Goal: Task Accomplishment & Management: Manage account settings

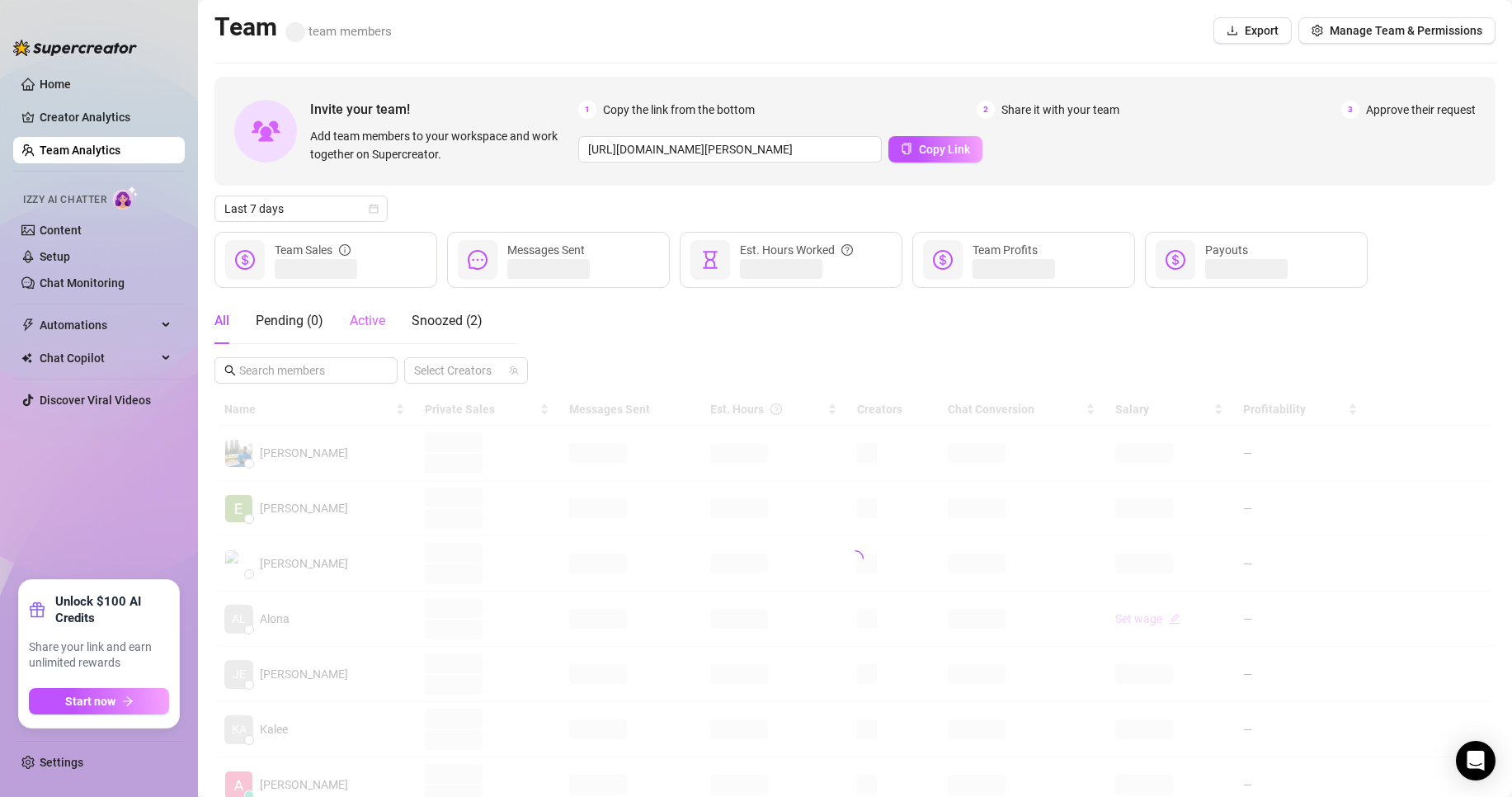
scroll to position [137, 0]
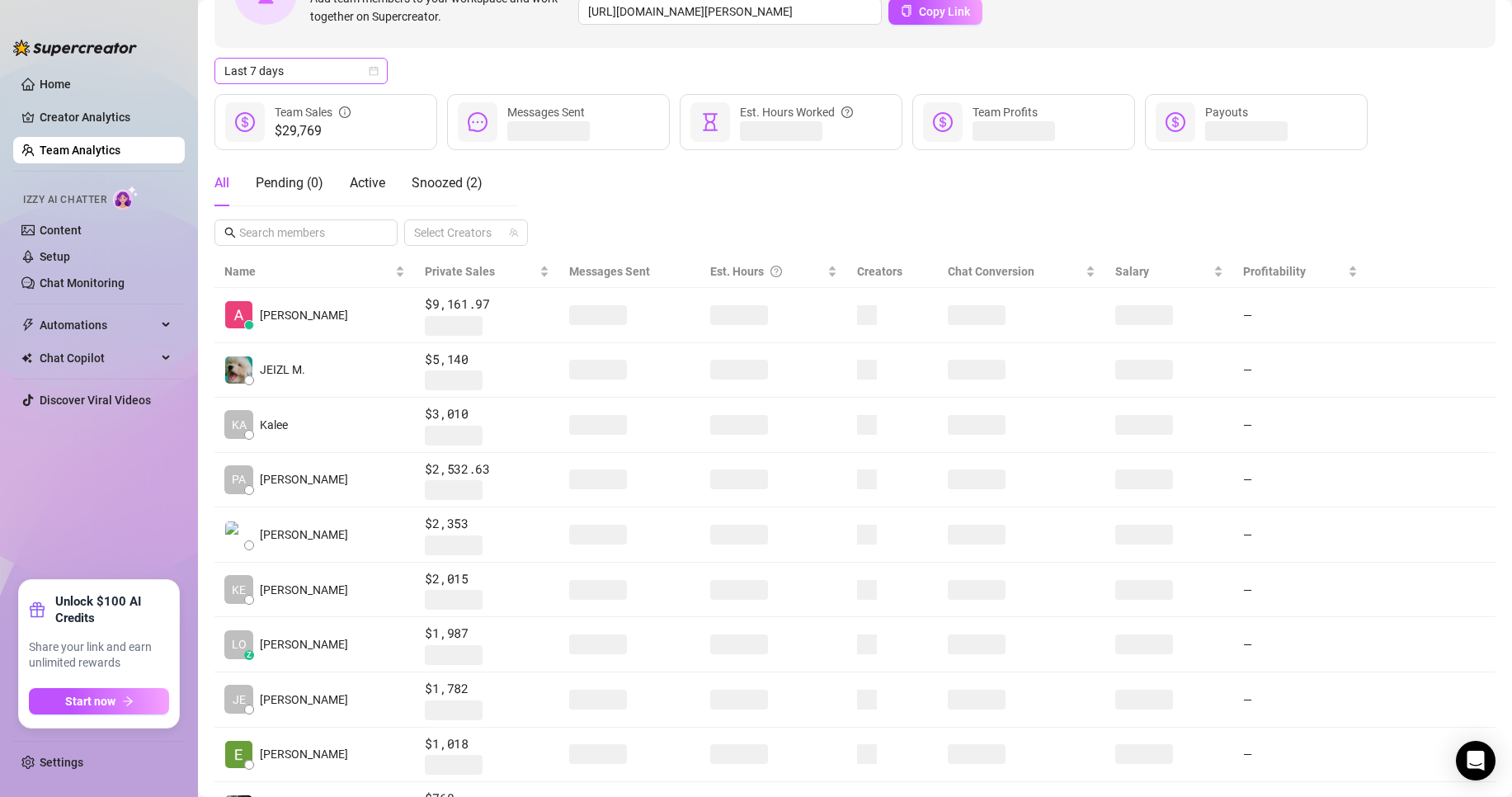
click at [350, 80] on span "Last 7 days" at bounding box center [301, 71] width 153 height 25
click at [348, 218] on div "Custom date" at bounding box center [301, 210] width 147 height 18
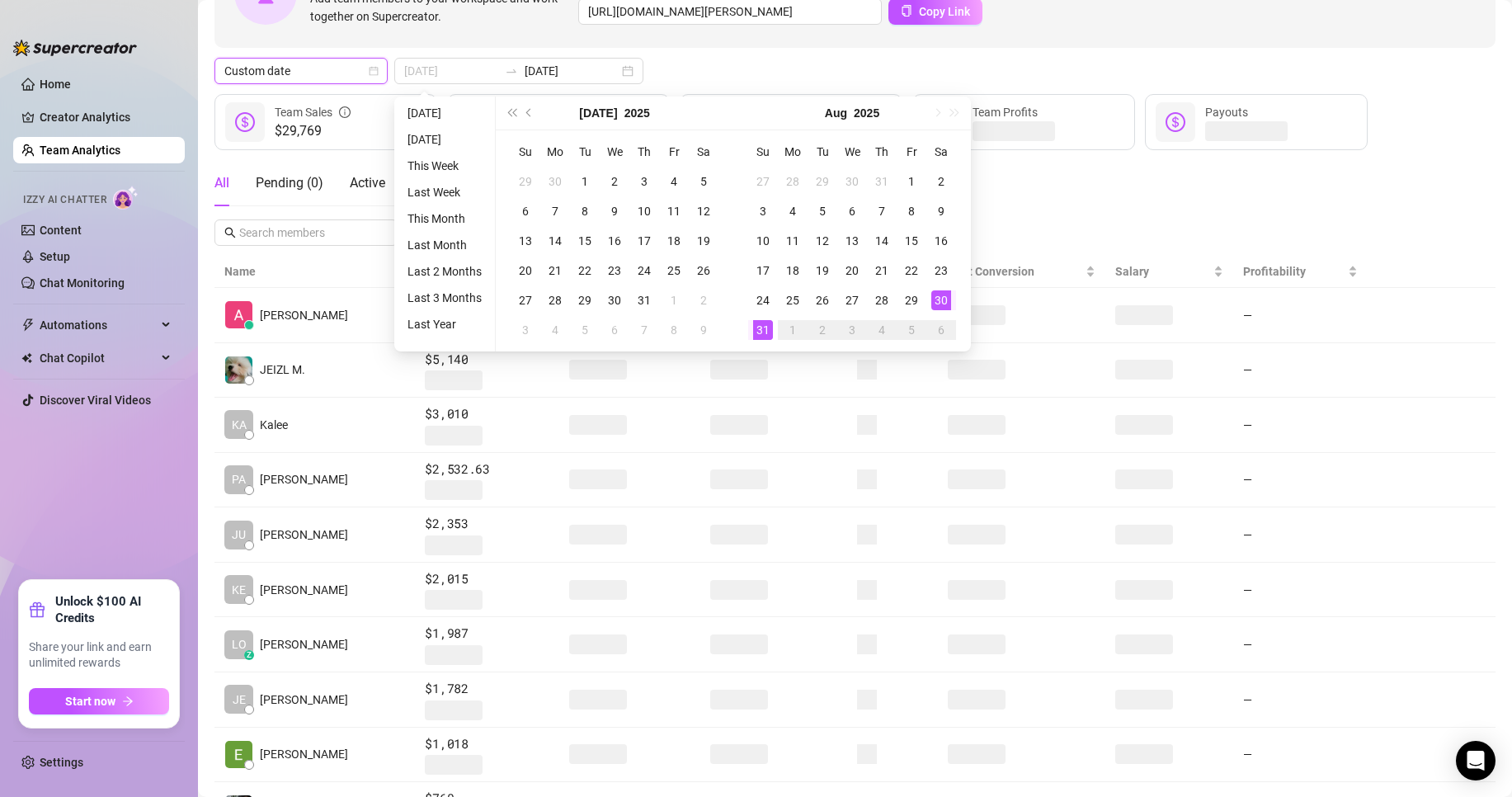
click at [928, 297] on td "30" at bounding box center [941, 300] width 29 height 29
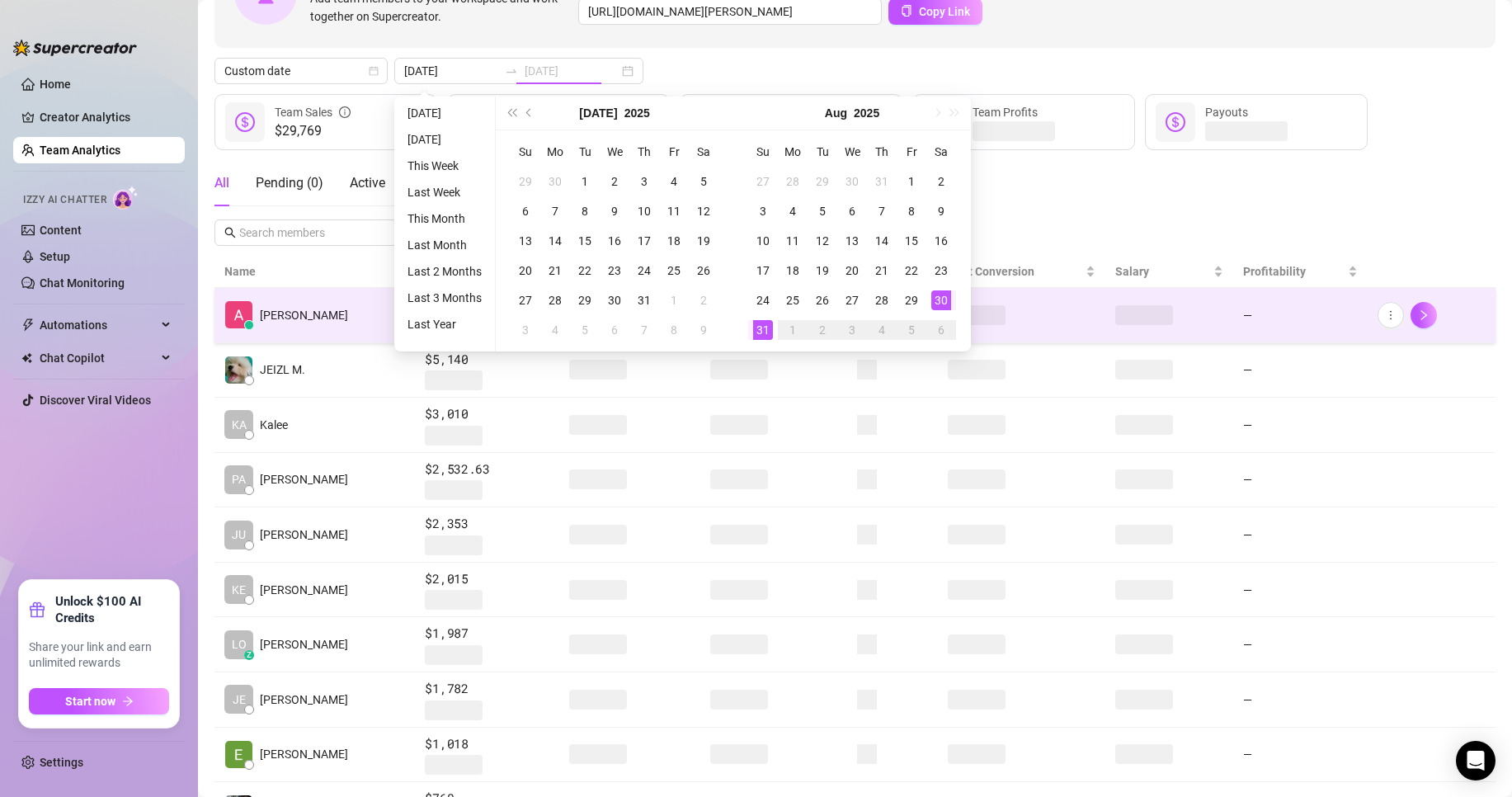
click at [929, 297] on td "30" at bounding box center [941, 300] width 29 height 29
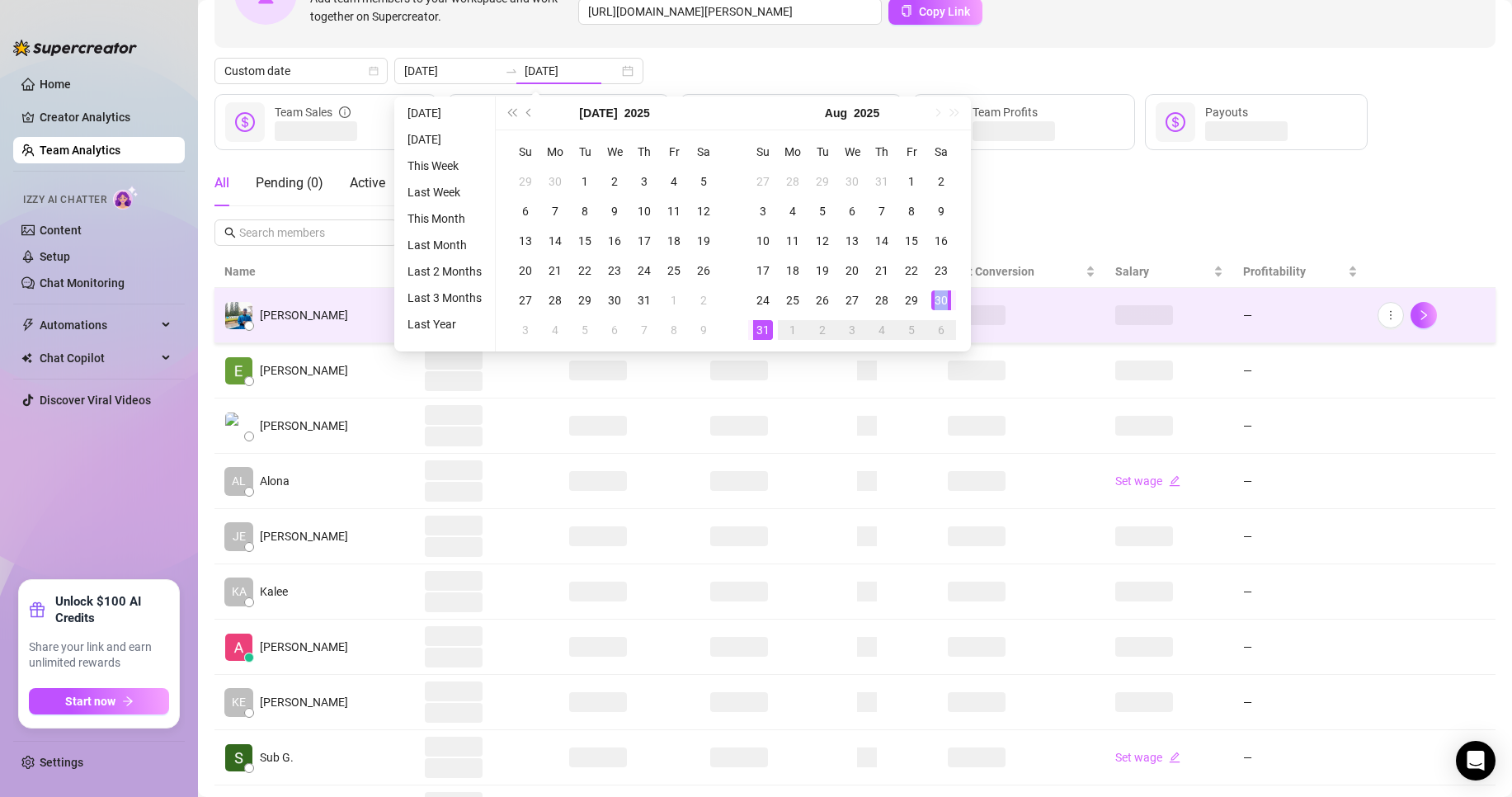
type input "[DATE]"
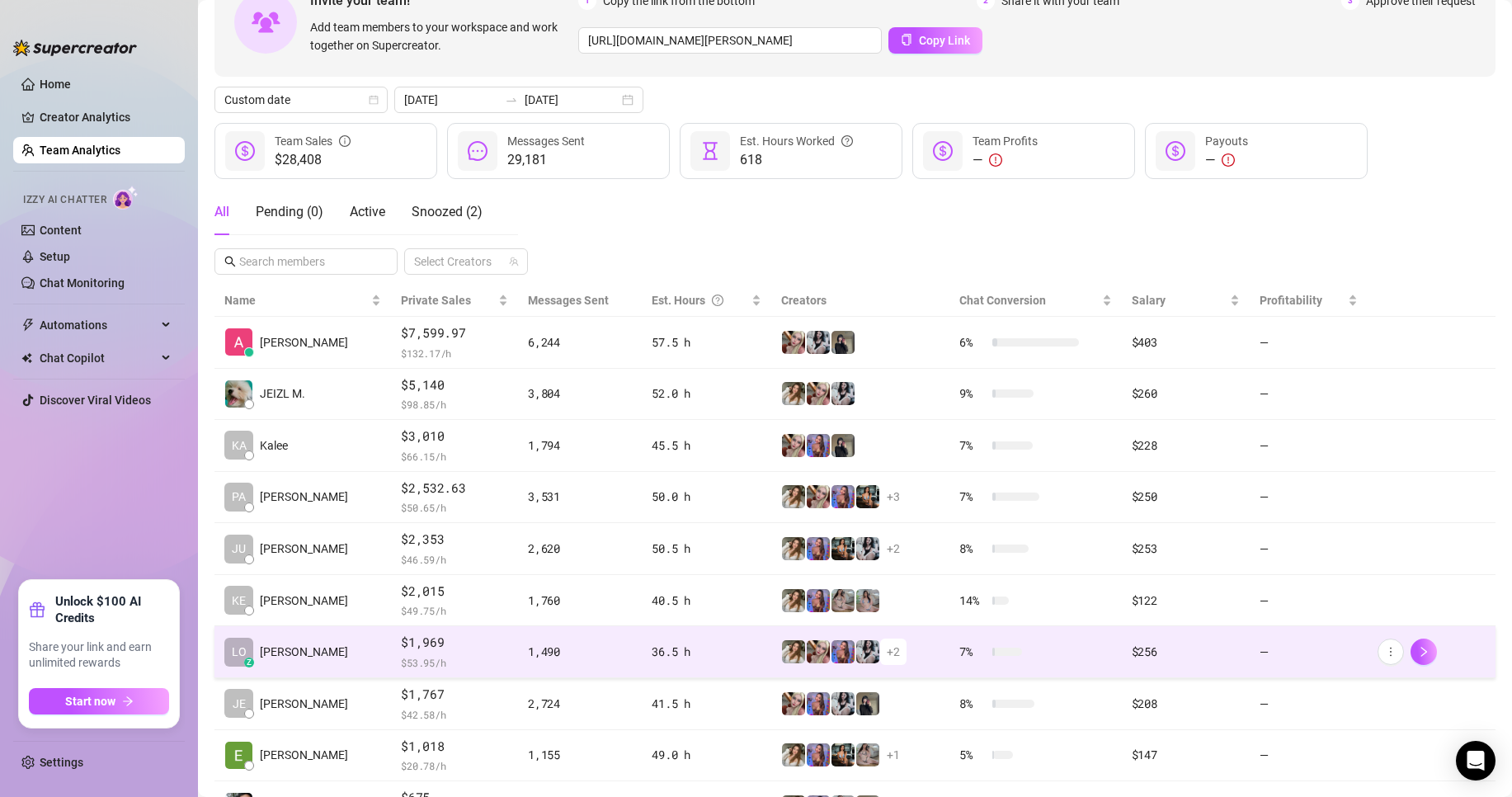
scroll to position [103, 0]
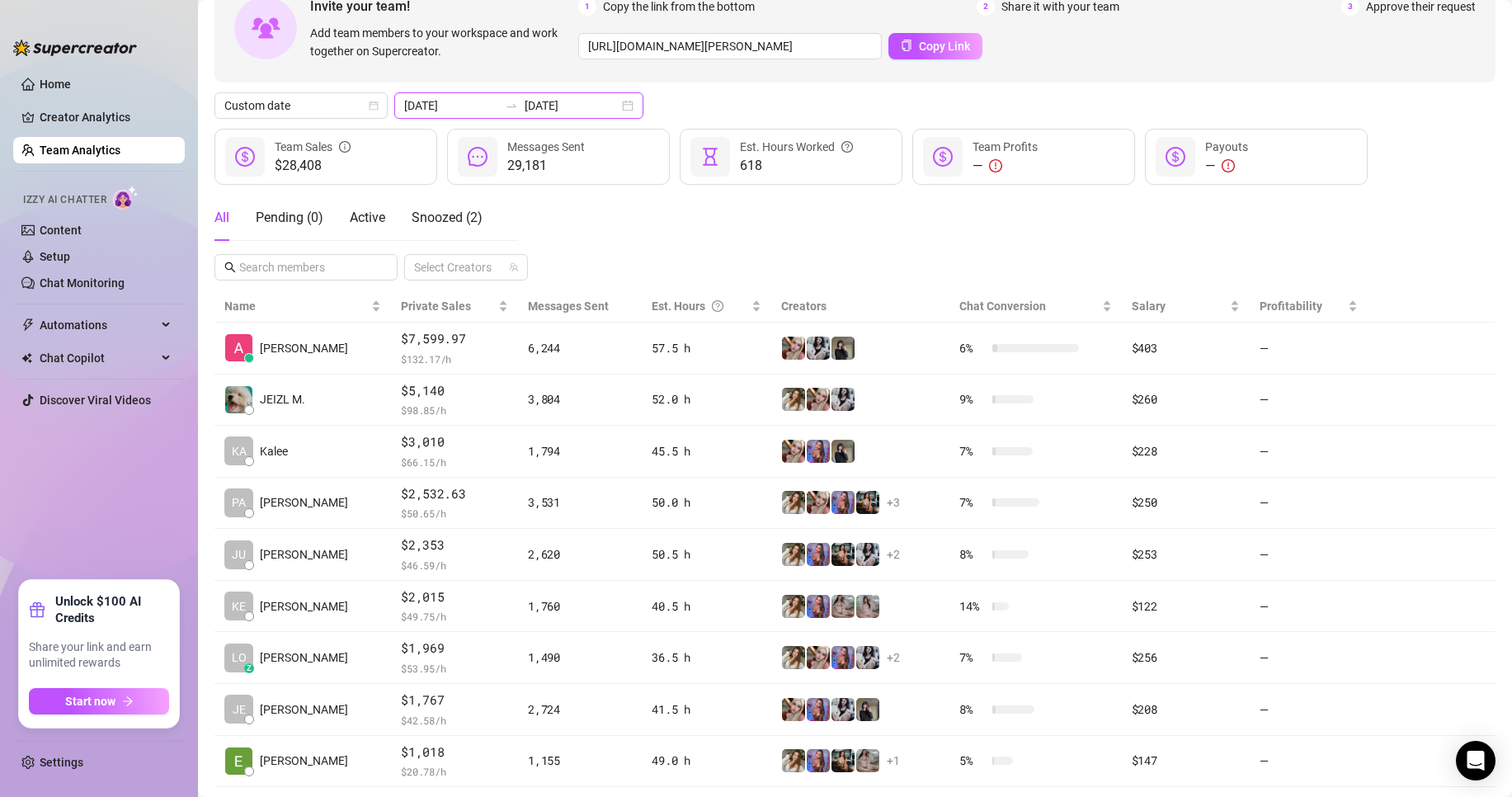
click at [560, 101] on input "[DATE]" at bounding box center [571, 106] width 94 height 18
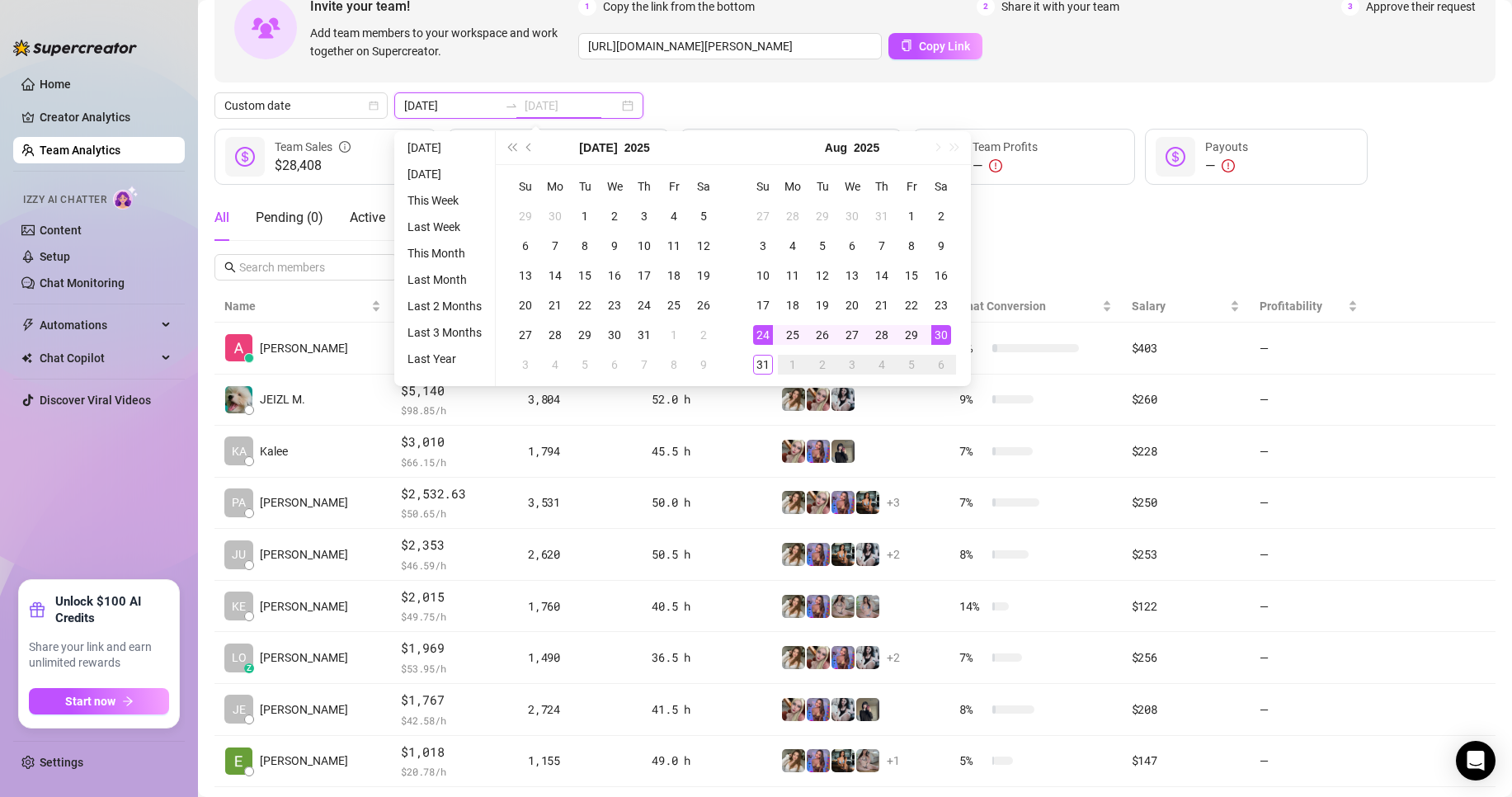
type input "[DATE]"
click at [932, 333] on div "30" at bounding box center [942, 335] width 20 height 20
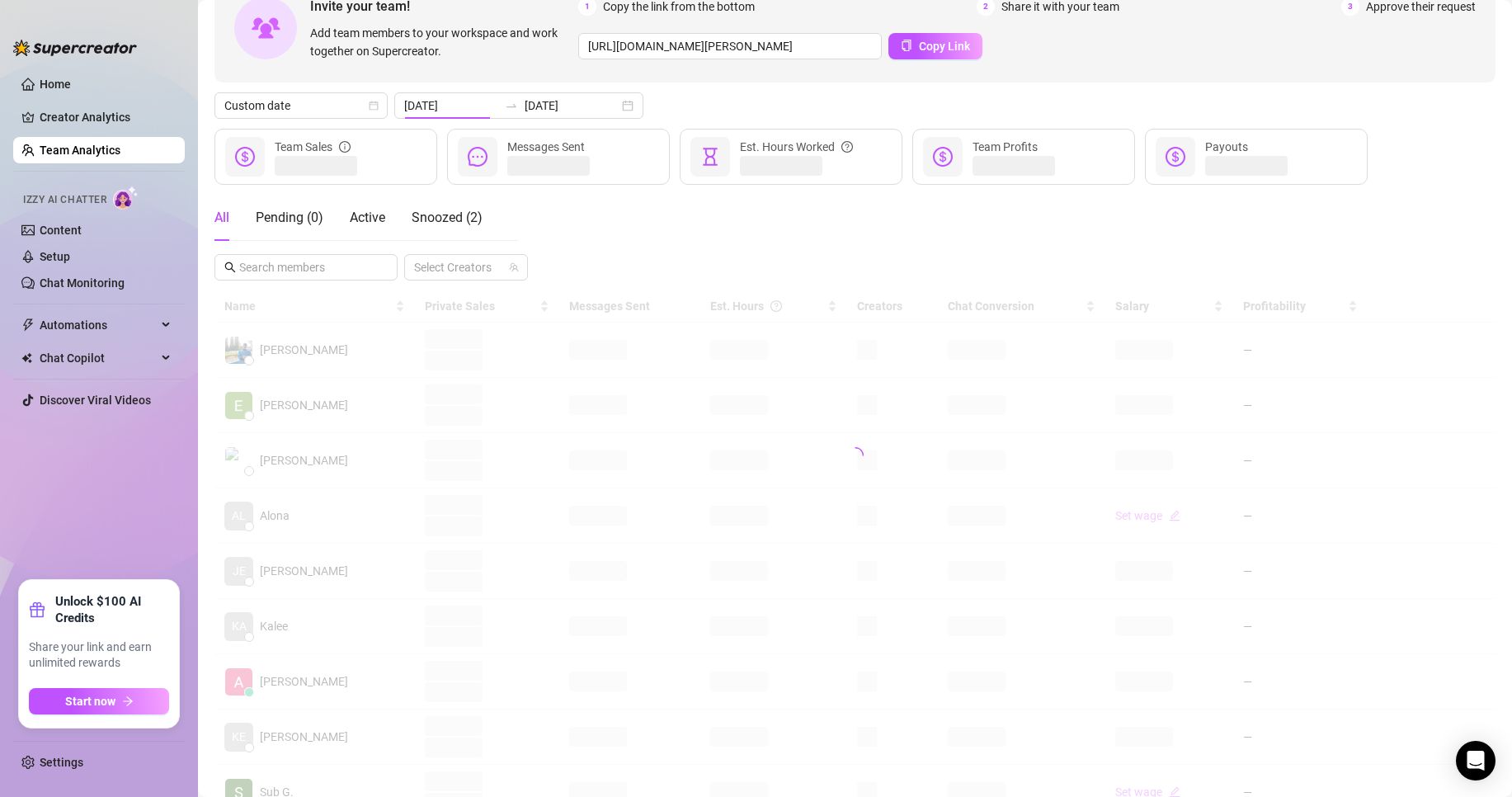
type input "[DATE]"
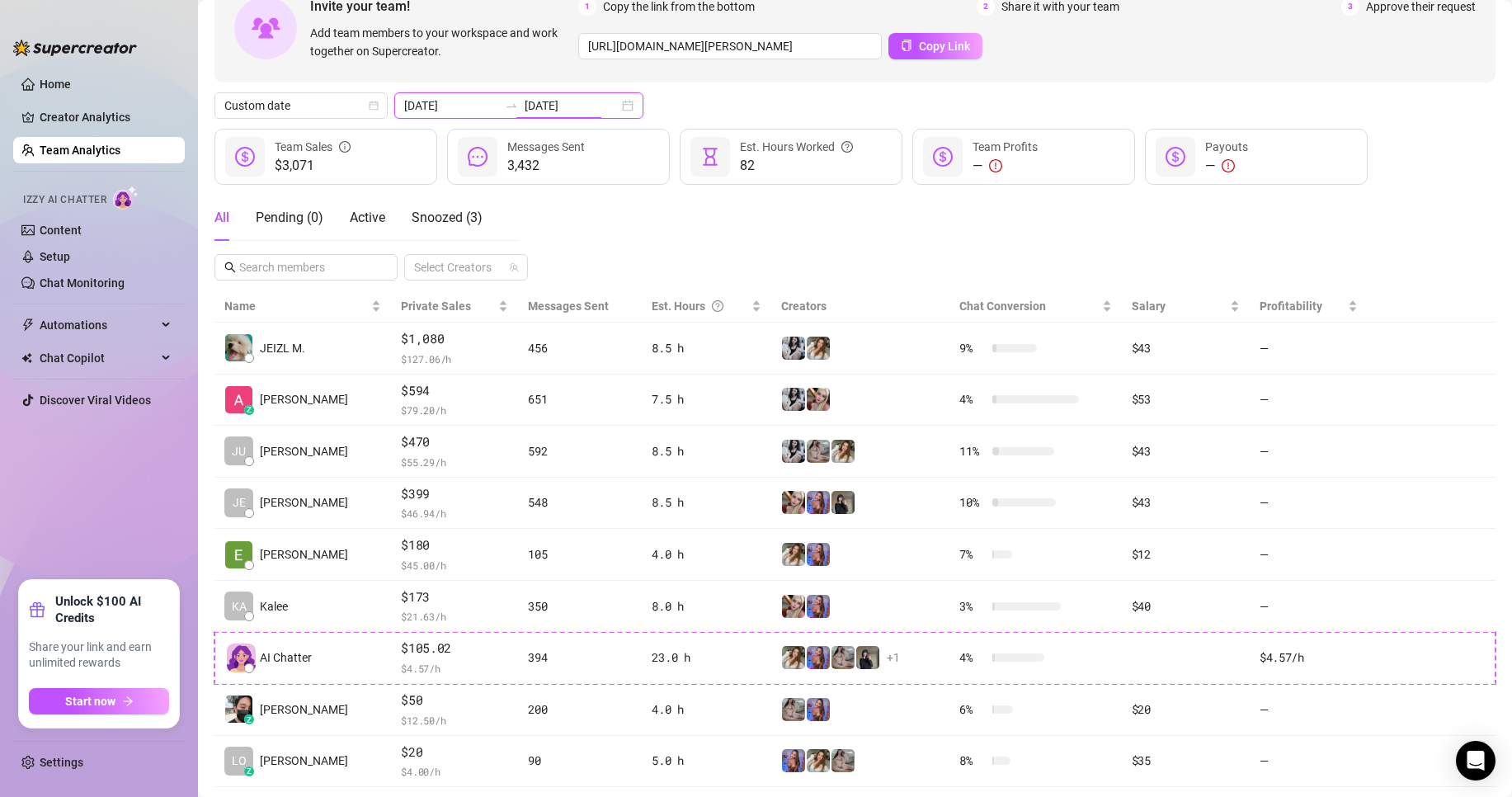
click at [591, 107] on input "[DATE]" at bounding box center [571, 106] width 94 height 18
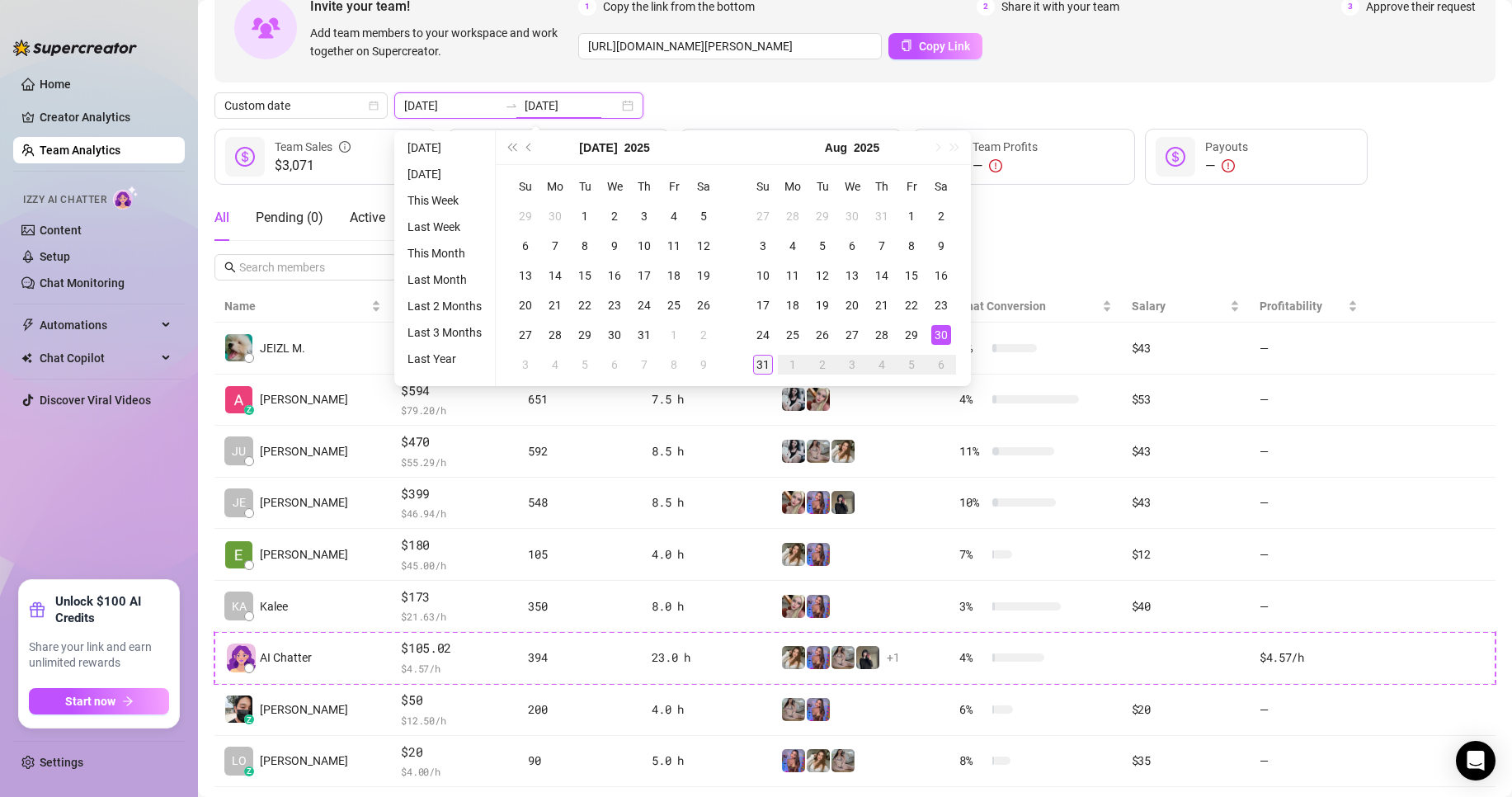
type input "[DATE]"
click at [766, 372] on div "31" at bounding box center [763, 365] width 20 height 20
click at [766, 372] on div "31" at bounding box center [763, 365] width 20 height 20
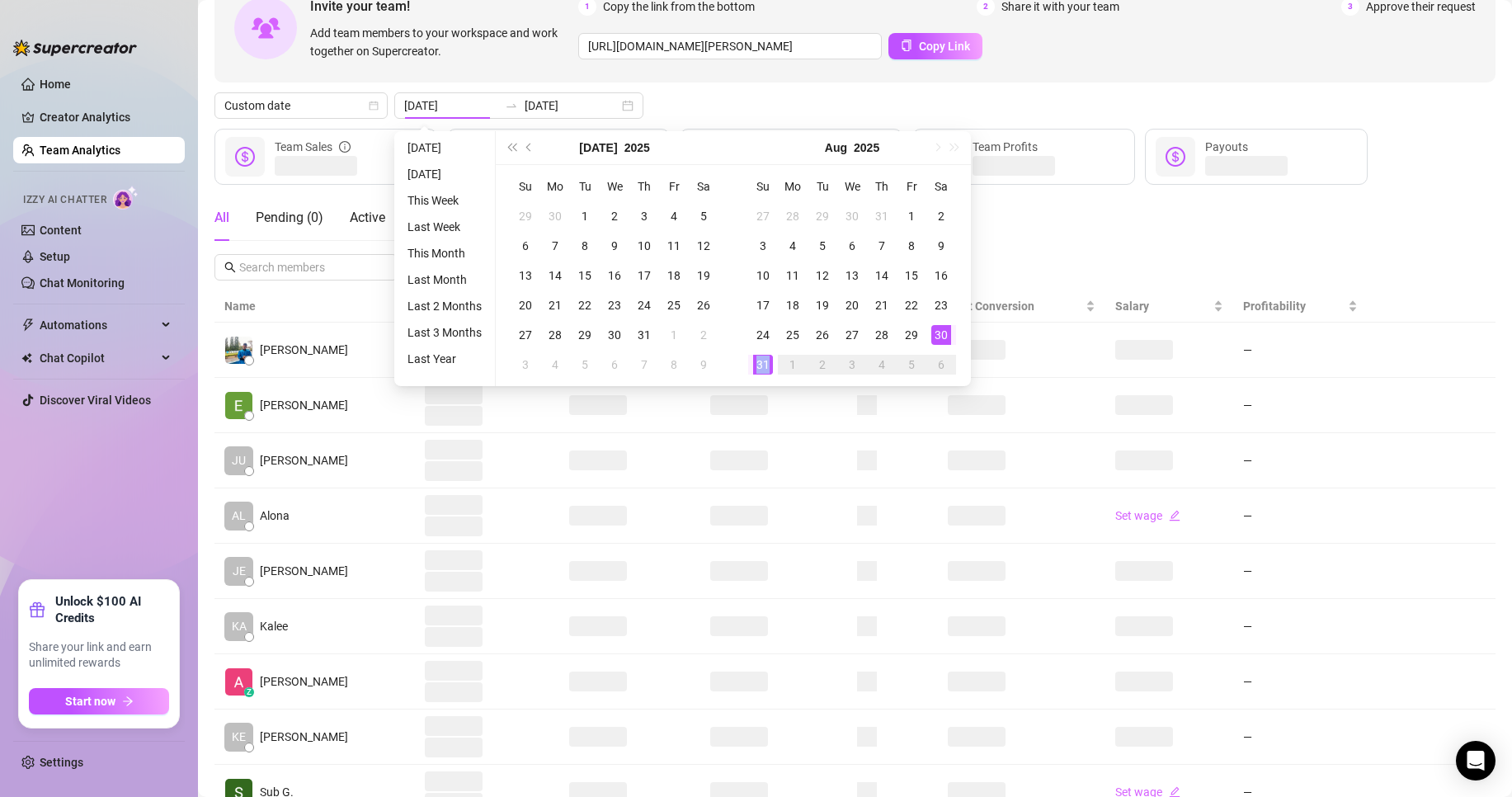
type input "[DATE]"
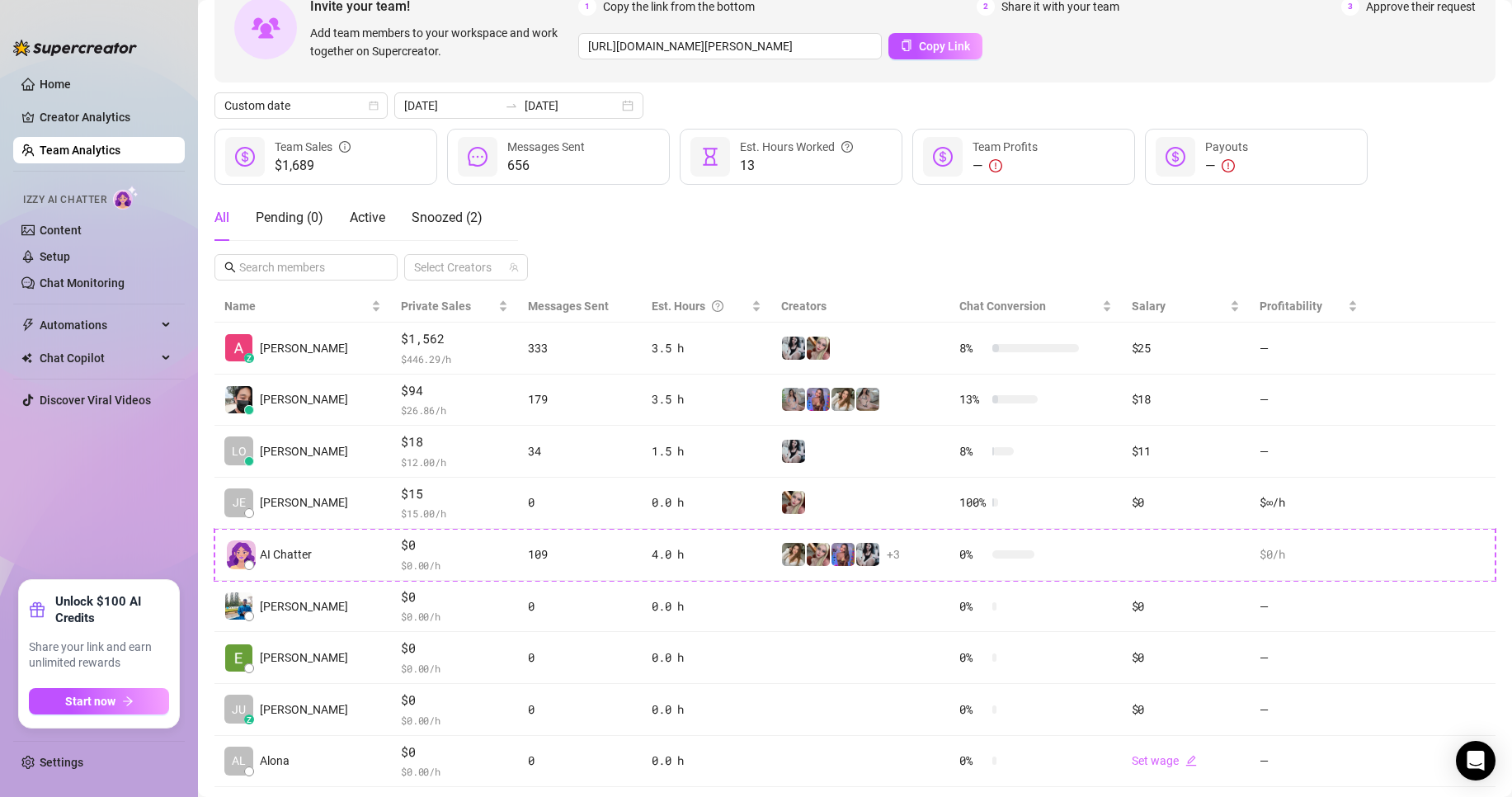
drag, startPoint x: 112, startPoint y: 760, endPoint x: 43, endPoint y: 726, distance: 76.9
click at [83, 758] on link "Settings" at bounding box center [61, 763] width 44 height 13
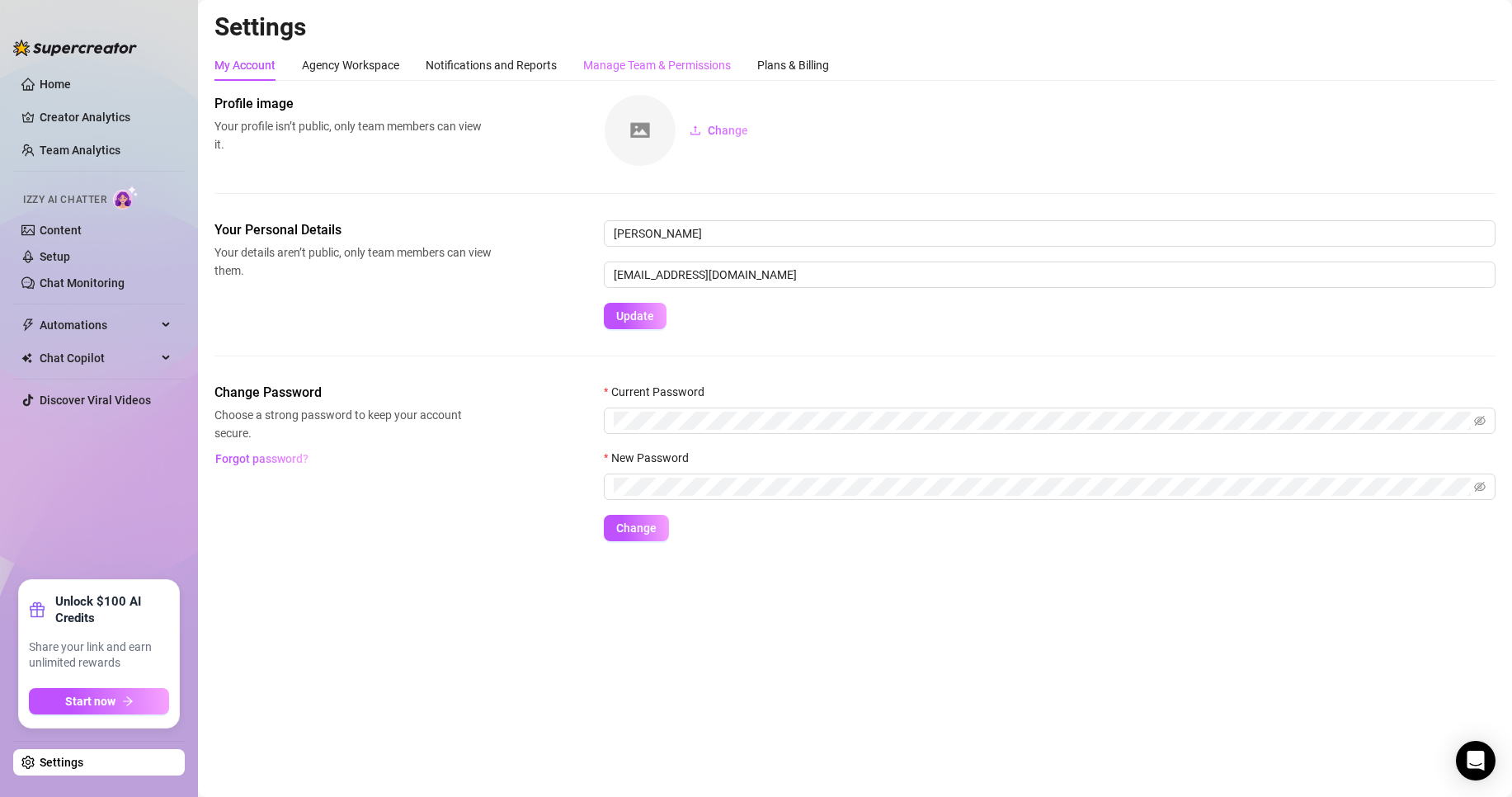
click at [700, 54] on div "Manage Team & Permissions" at bounding box center [657, 65] width 147 height 31
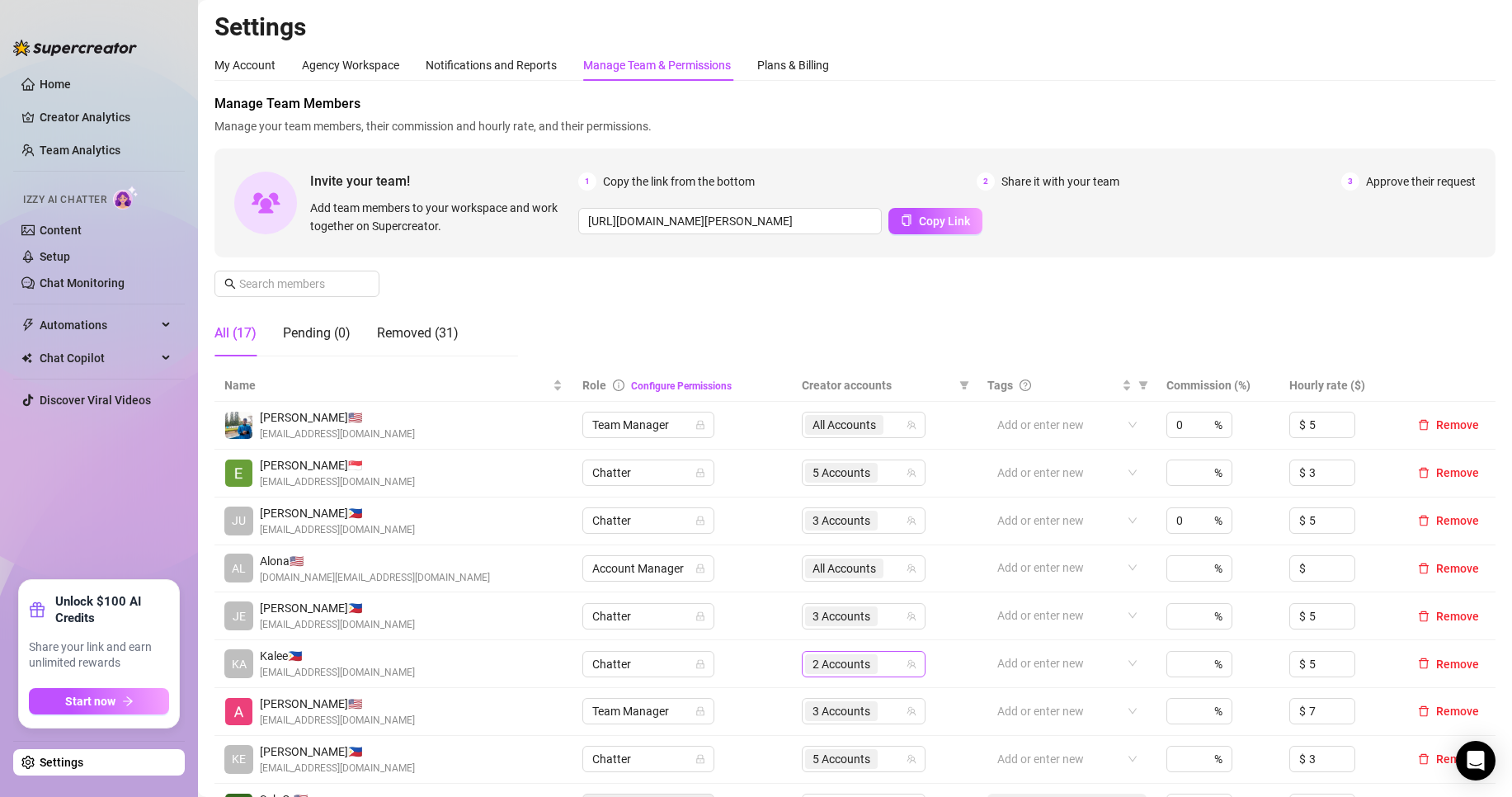
click at [843, 671] on span "2 Accounts" at bounding box center [841, 665] width 58 height 18
click at [854, 529] on span "3 Accounts" at bounding box center [841, 521] width 58 height 18
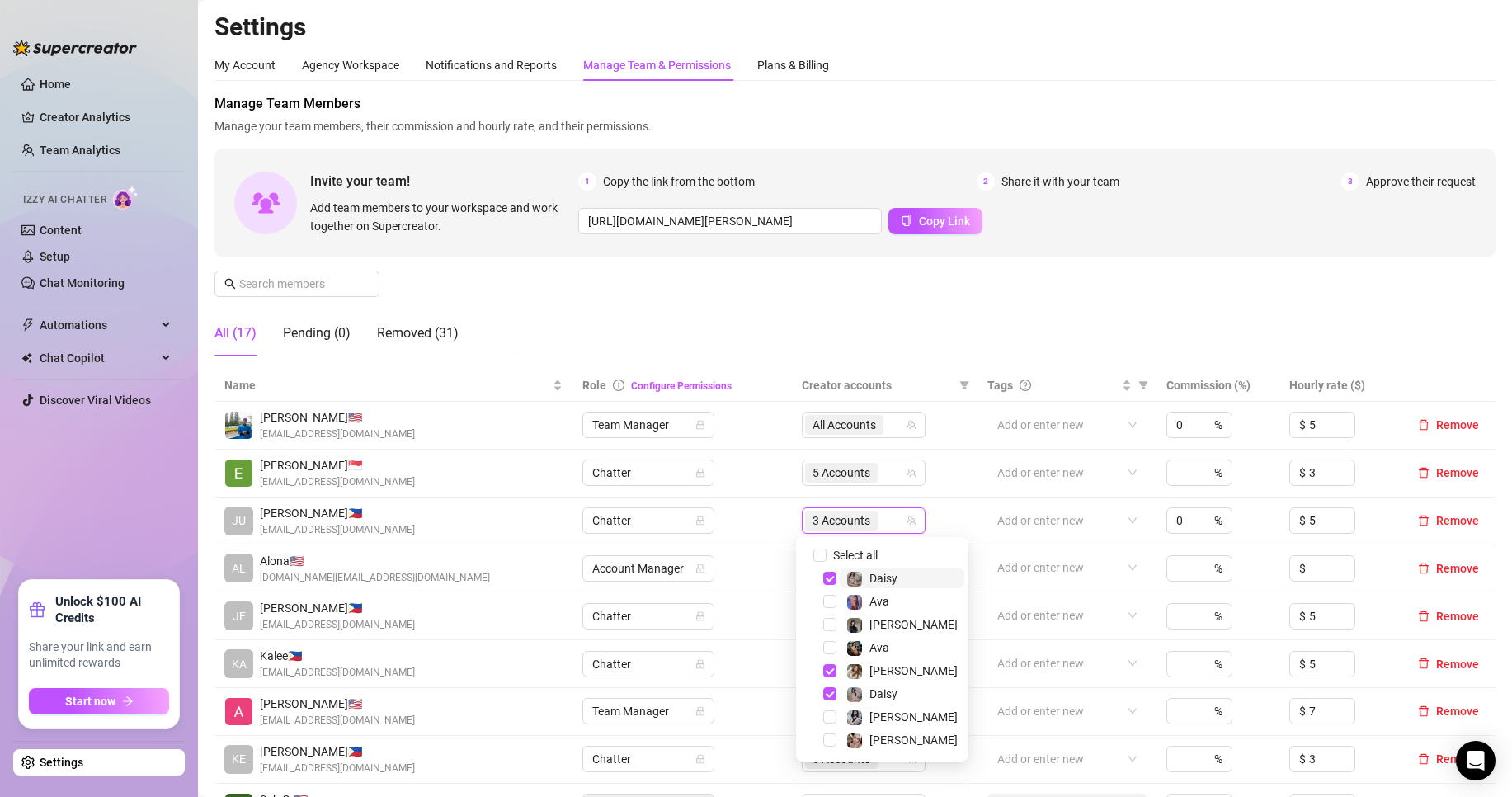
click at [854, 529] on span "3 Accounts" at bounding box center [841, 521] width 58 height 18
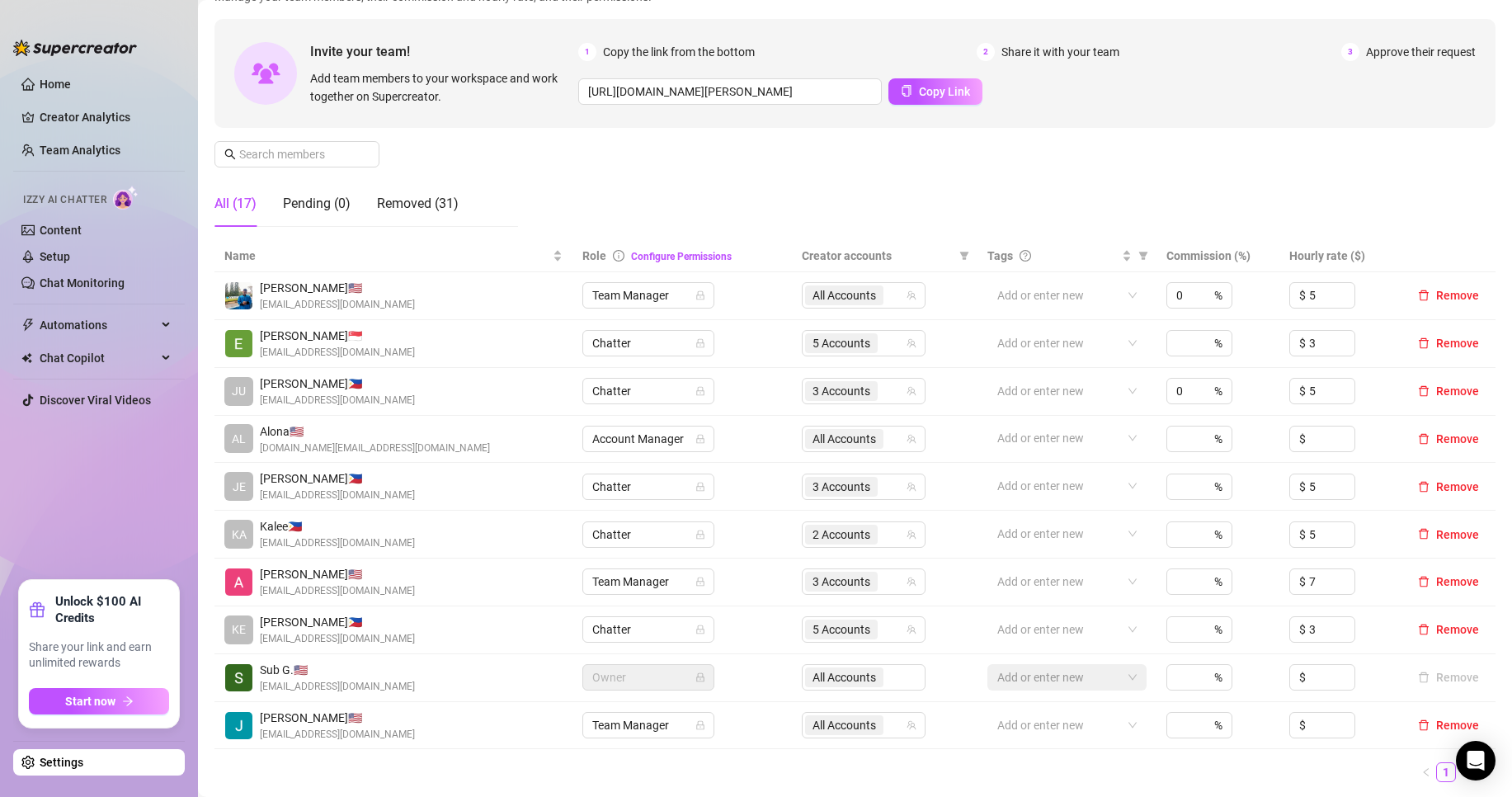
scroll to position [680, 0]
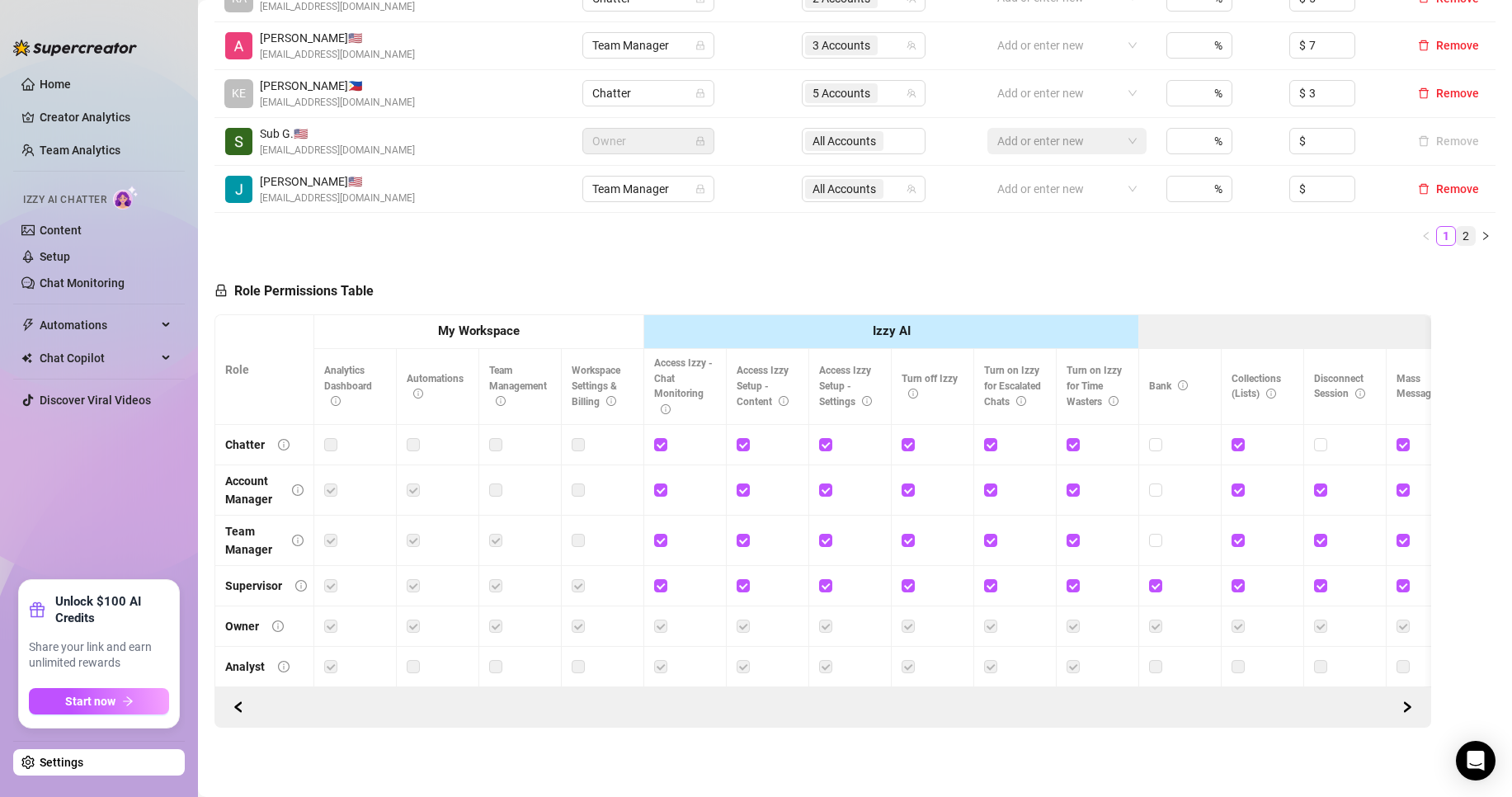
click at [1457, 228] on link "2" at bounding box center [1466, 236] width 18 height 18
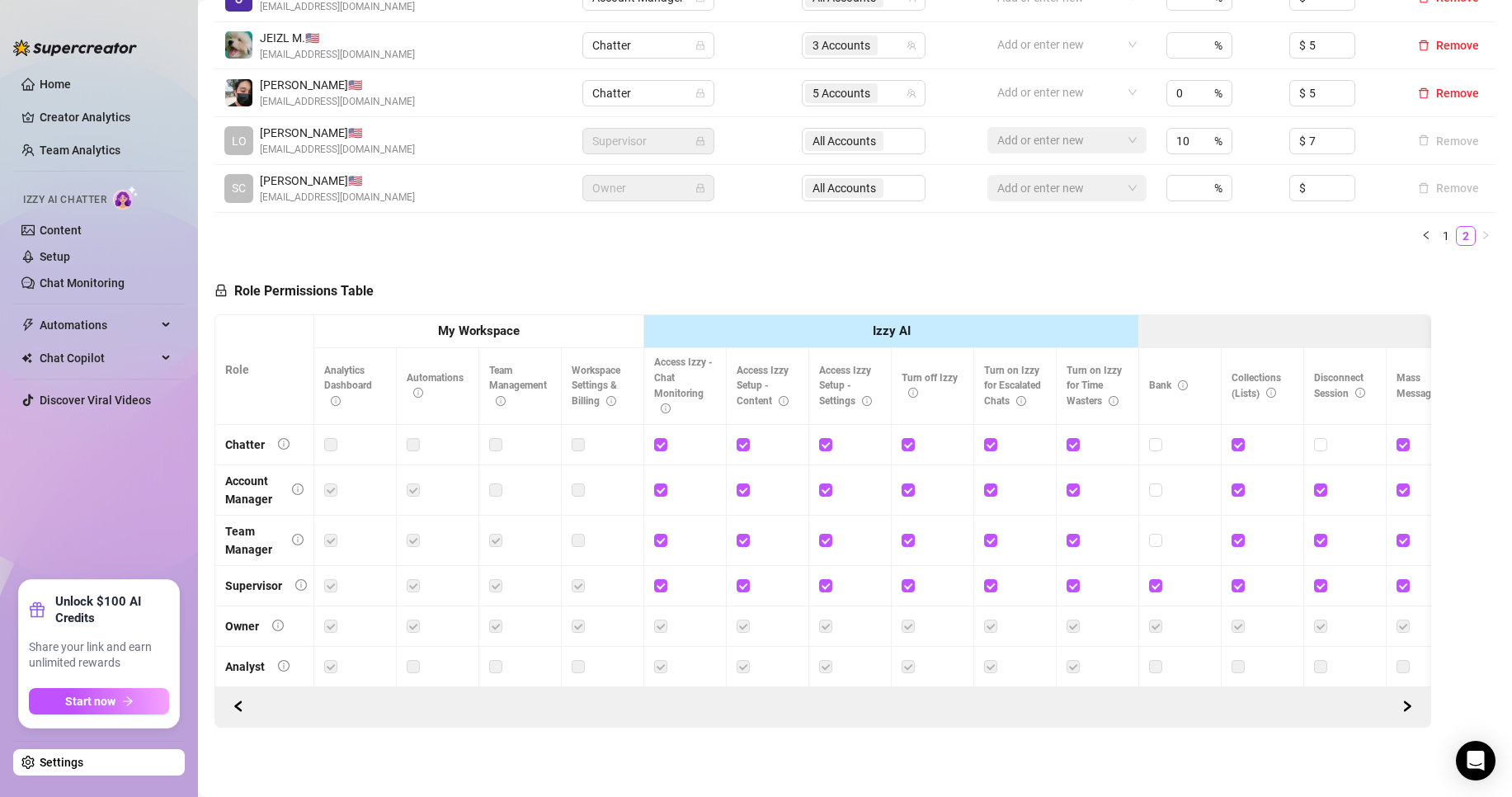
scroll to position [125, 0]
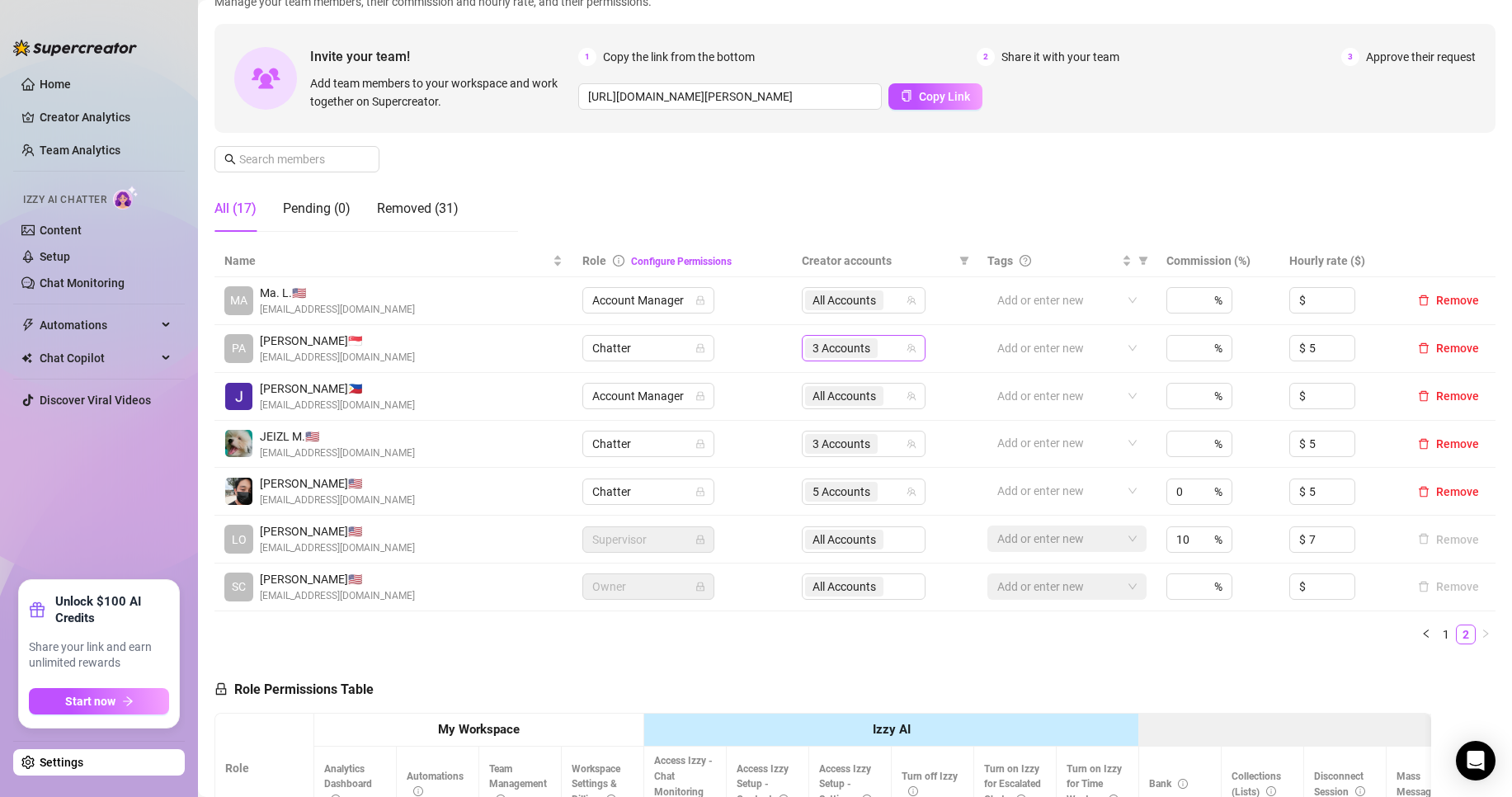
click at [887, 350] on div "3 Accounts" at bounding box center [854, 349] width 100 height 23
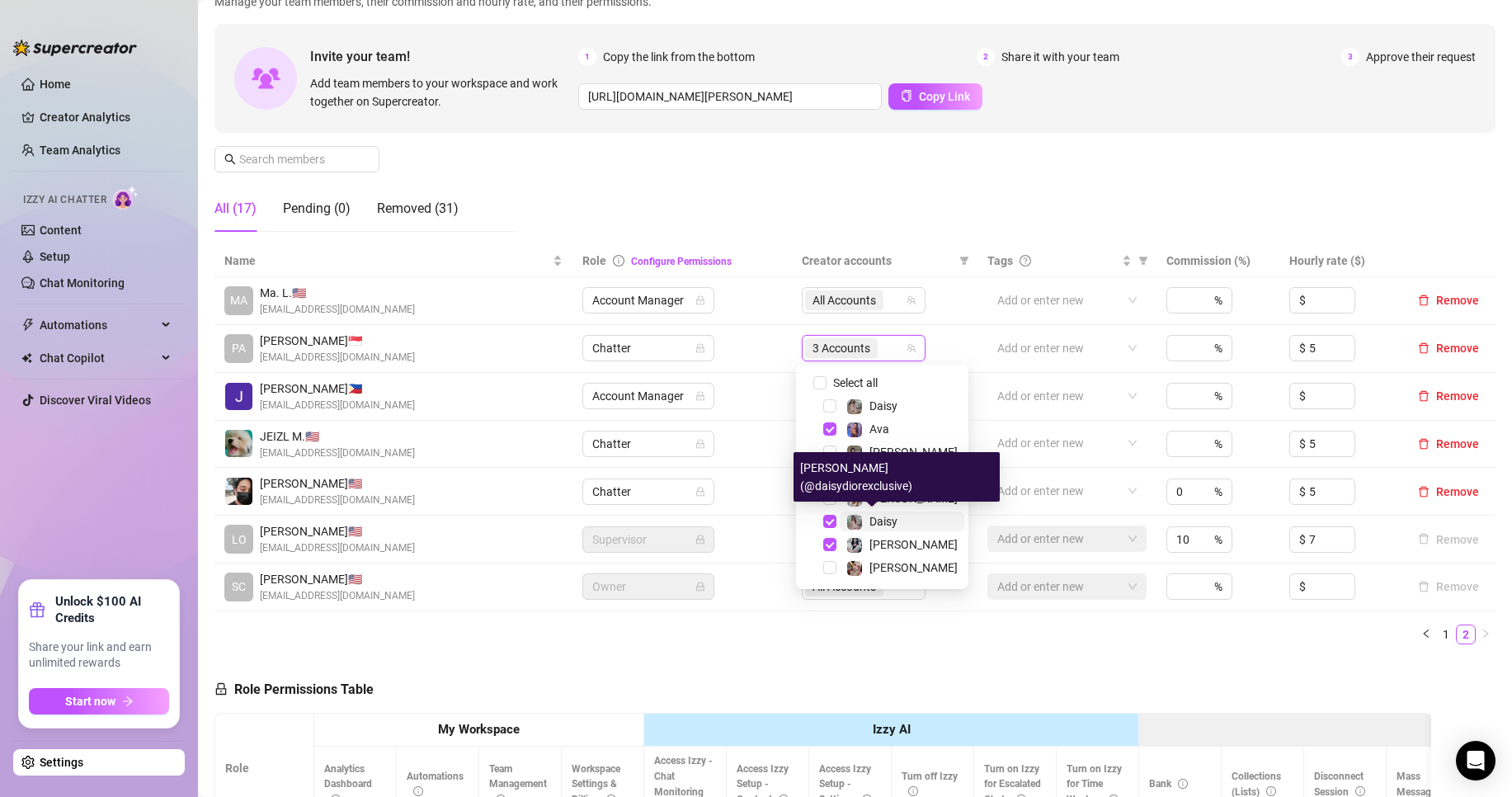
click at [891, 518] on span "Daisy" at bounding box center [883, 522] width 28 height 13
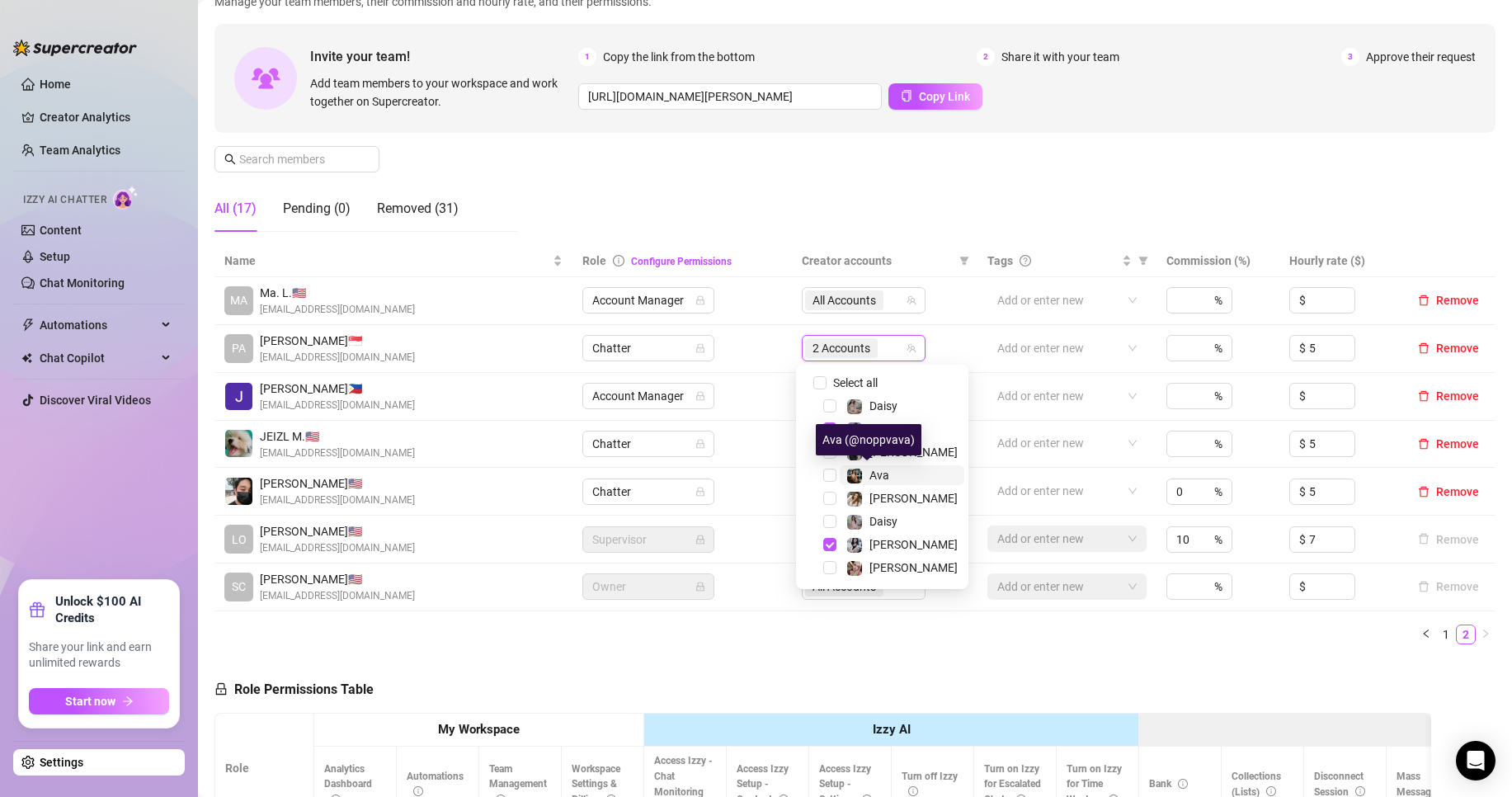
click at [885, 474] on span "Ava" at bounding box center [880, 475] width 20 height 13
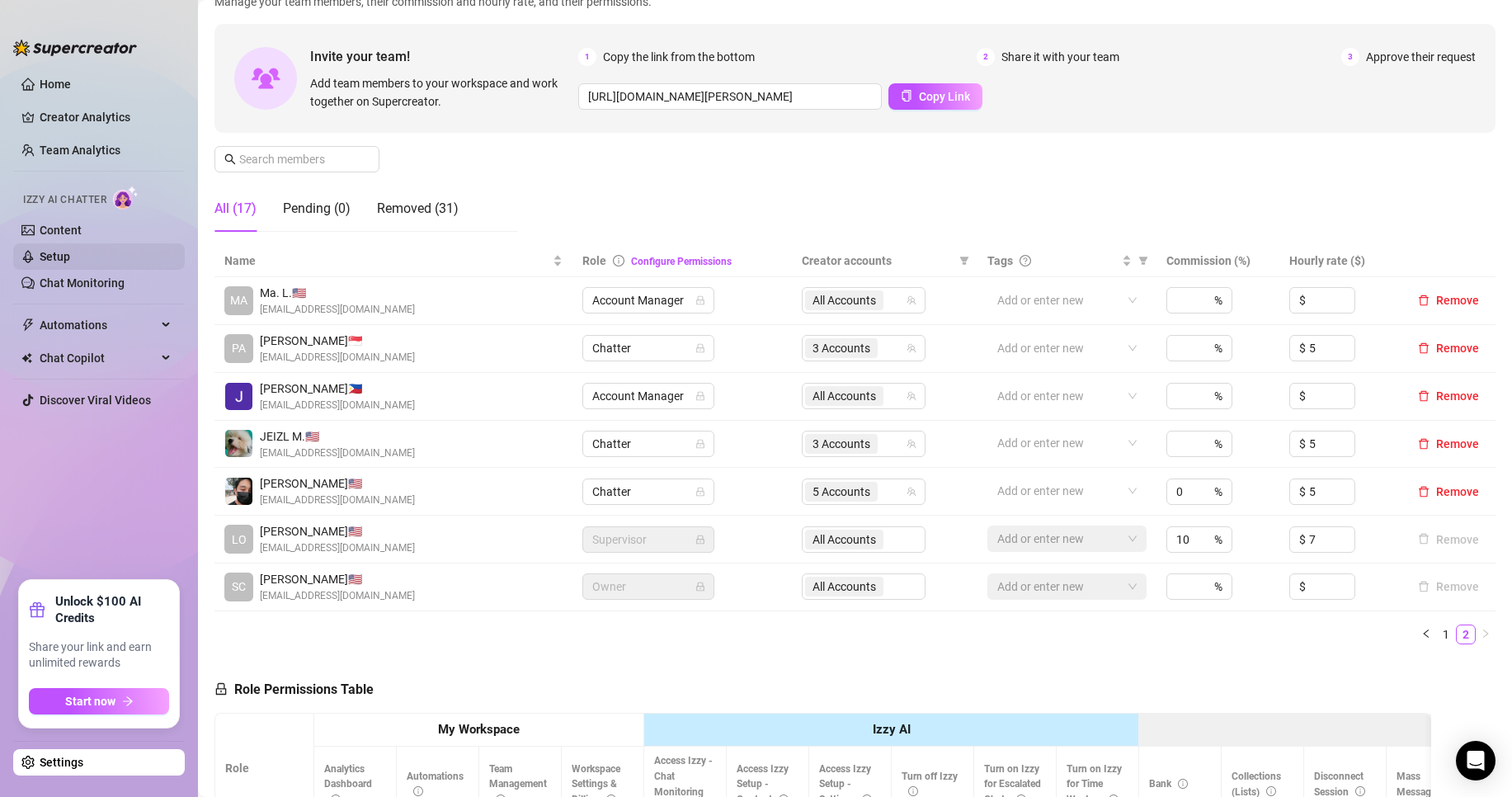
click at [70, 263] on link "Setup" at bounding box center [54, 256] width 30 height 13
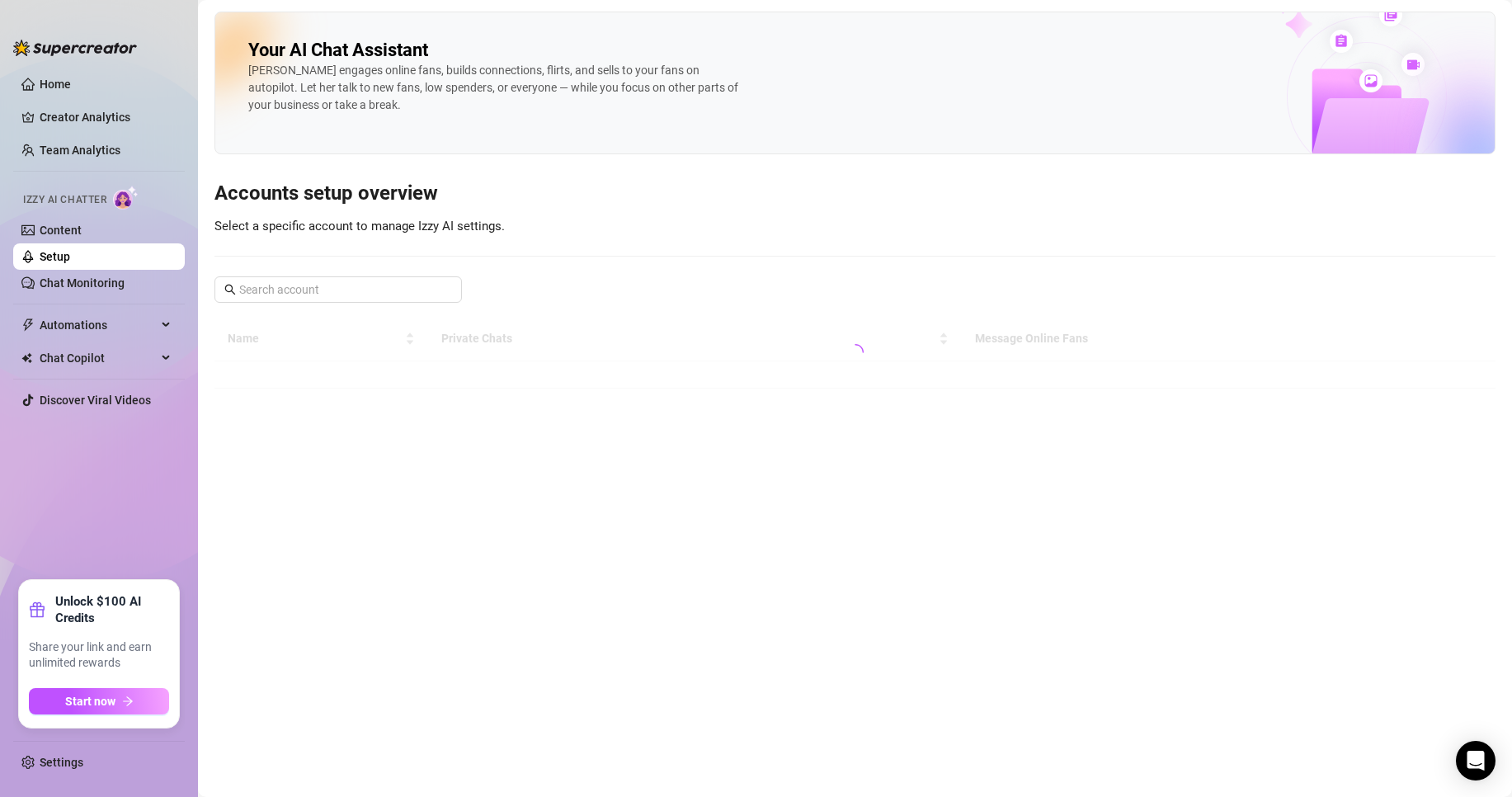
click at [70, 263] on link "Setup" at bounding box center [54, 256] width 30 height 13
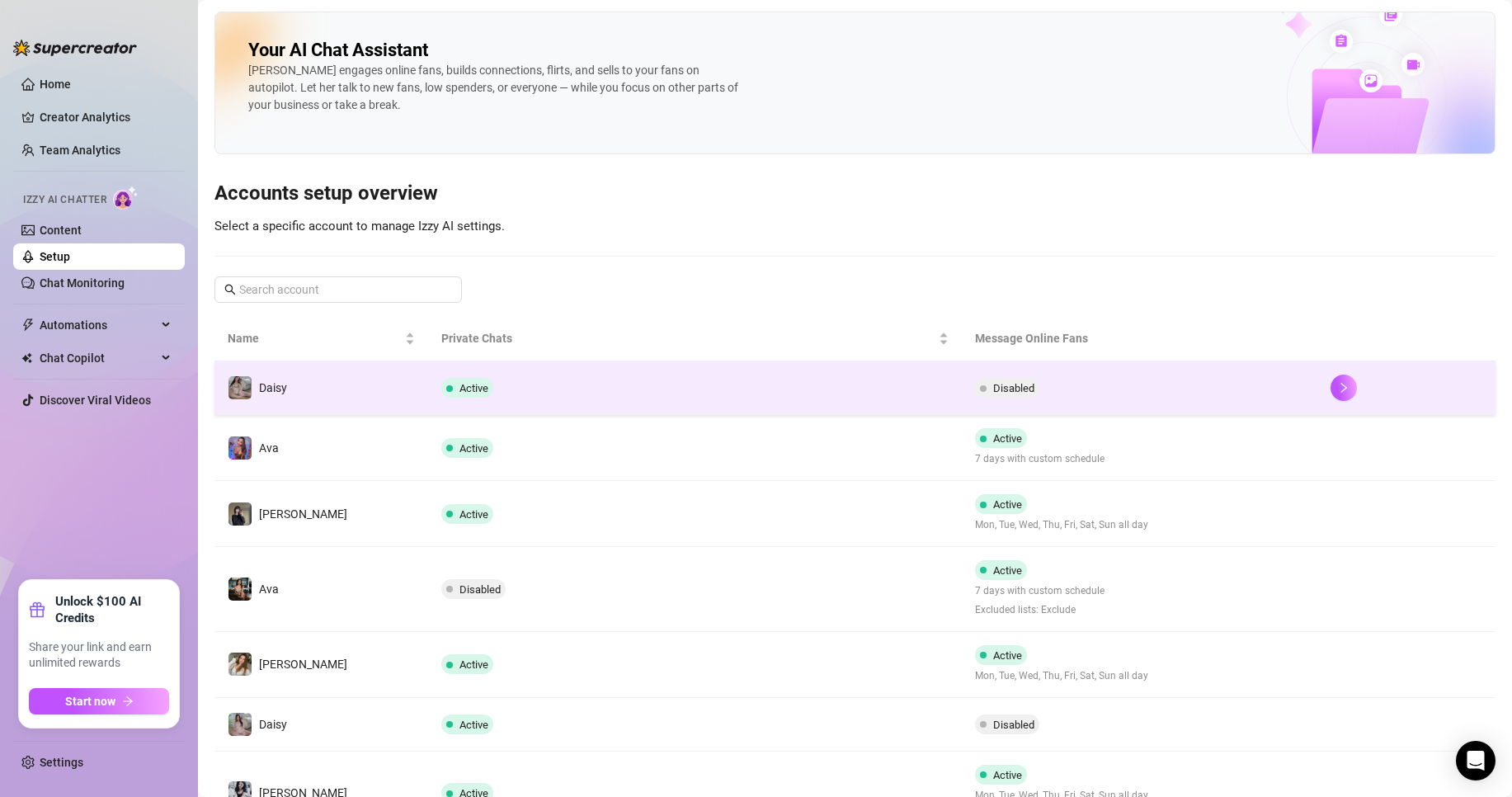
click at [1164, 393] on td "Disabled" at bounding box center [1139, 388] width 355 height 54
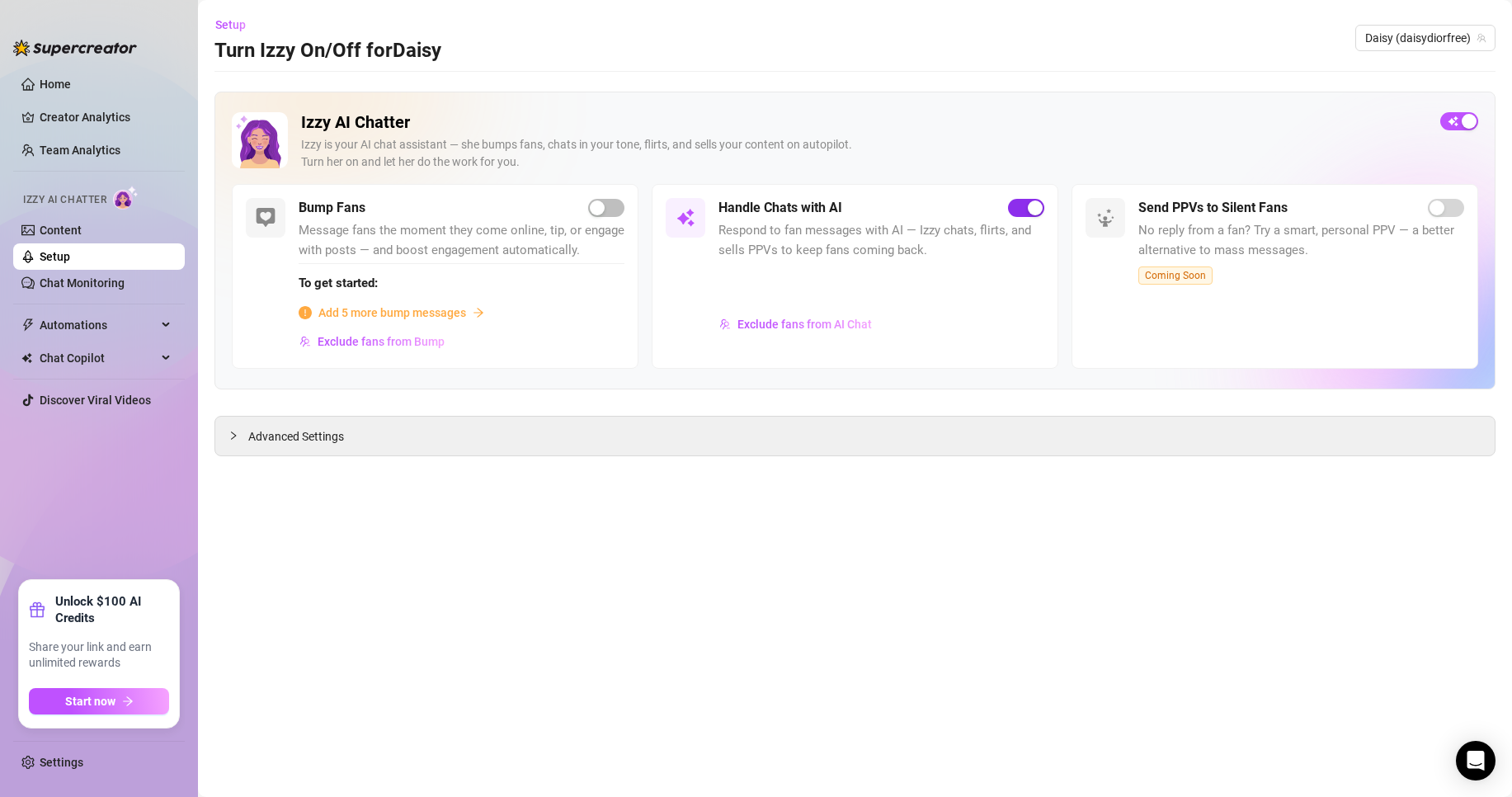
click at [1035, 205] on div "button" at bounding box center [1035, 208] width 15 height 15
click at [1425, 33] on span "Daisy (daisydiorfree)" at bounding box center [1426, 39] width 121 height 25
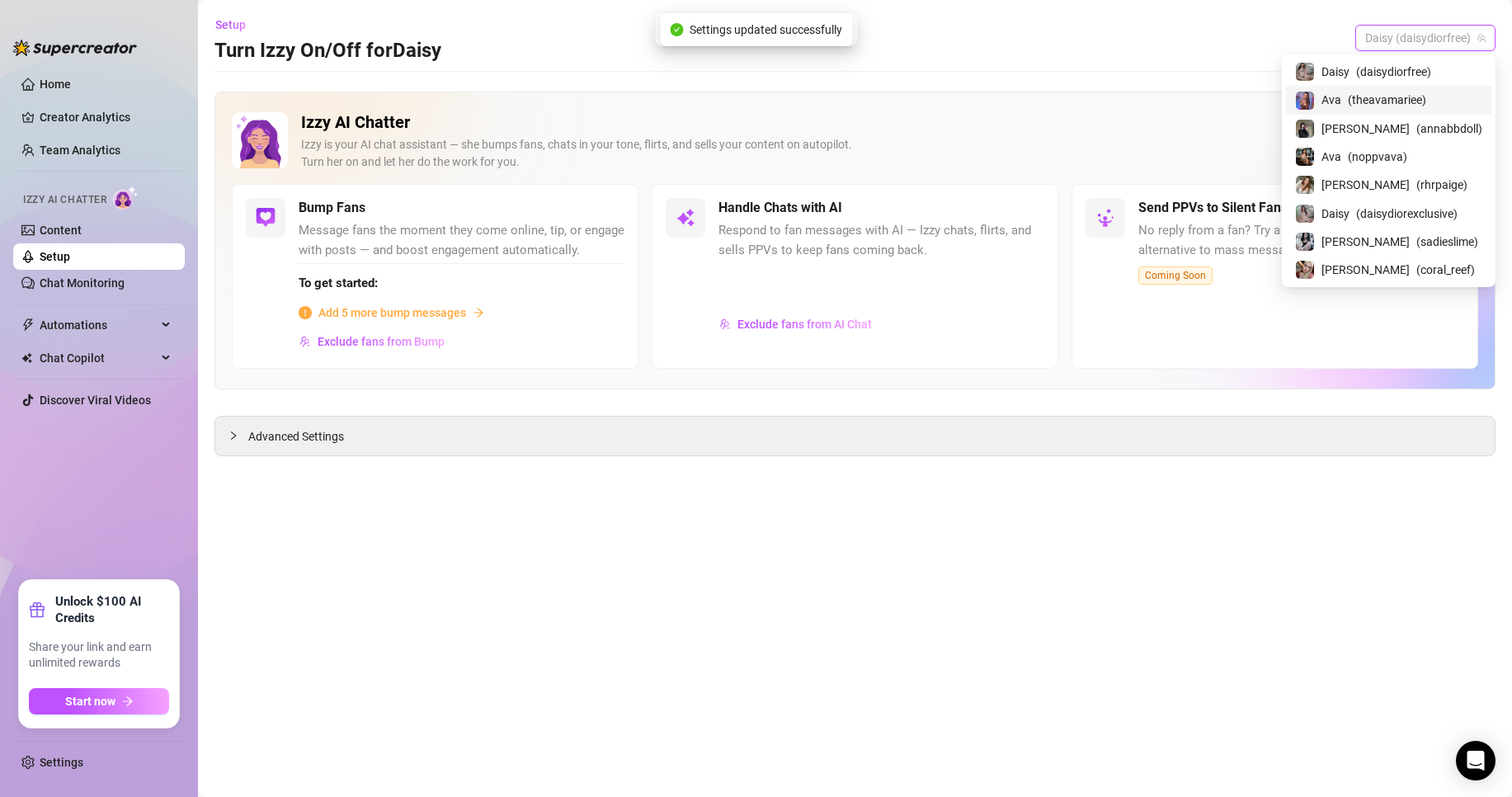
click at [1420, 99] on span "( theavamariee )" at bounding box center [1387, 100] width 79 height 18
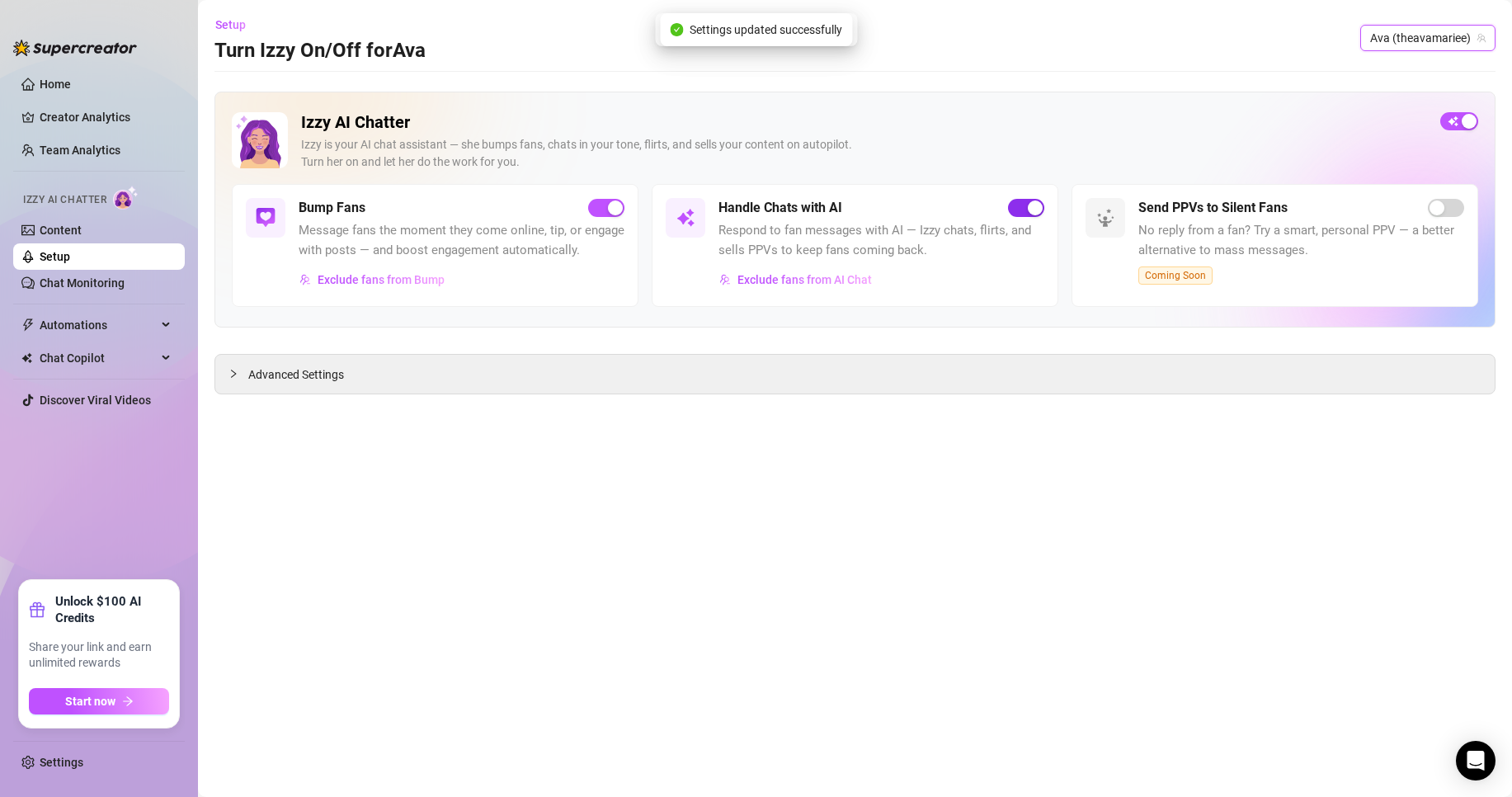
click at [1030, 215] on div "button" at bounding box center [1035, 208] width 15 height 15
click at [1360, 41] on div "Setup Turn Izzy On/Off for [PERSON_NAME] (theavamariee)" at bounding box center [854, 38] width 1281 height 53
click at [1372, 41] on span "Ava (theavamariee)" at bounding box center [1428, 39] width 116 height 25
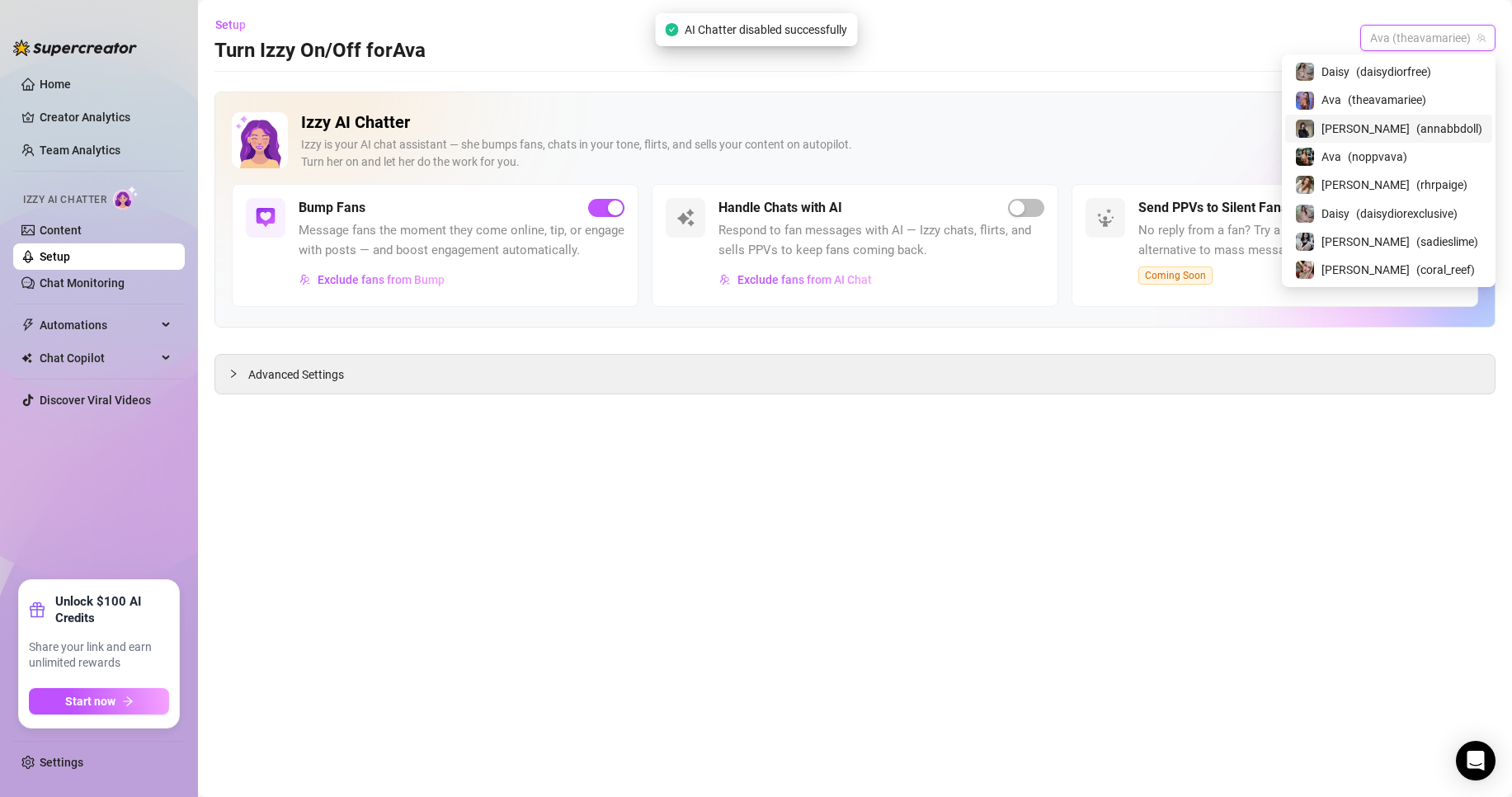
drag, startPoint x: 1385, startPoint y: 122, endPoint x: 1336, endPoint y: 145, distance: 54.1
click at [1417, 123] on span "( annabbdoll )" at bounding box center [1449, 129] width 66 height 18
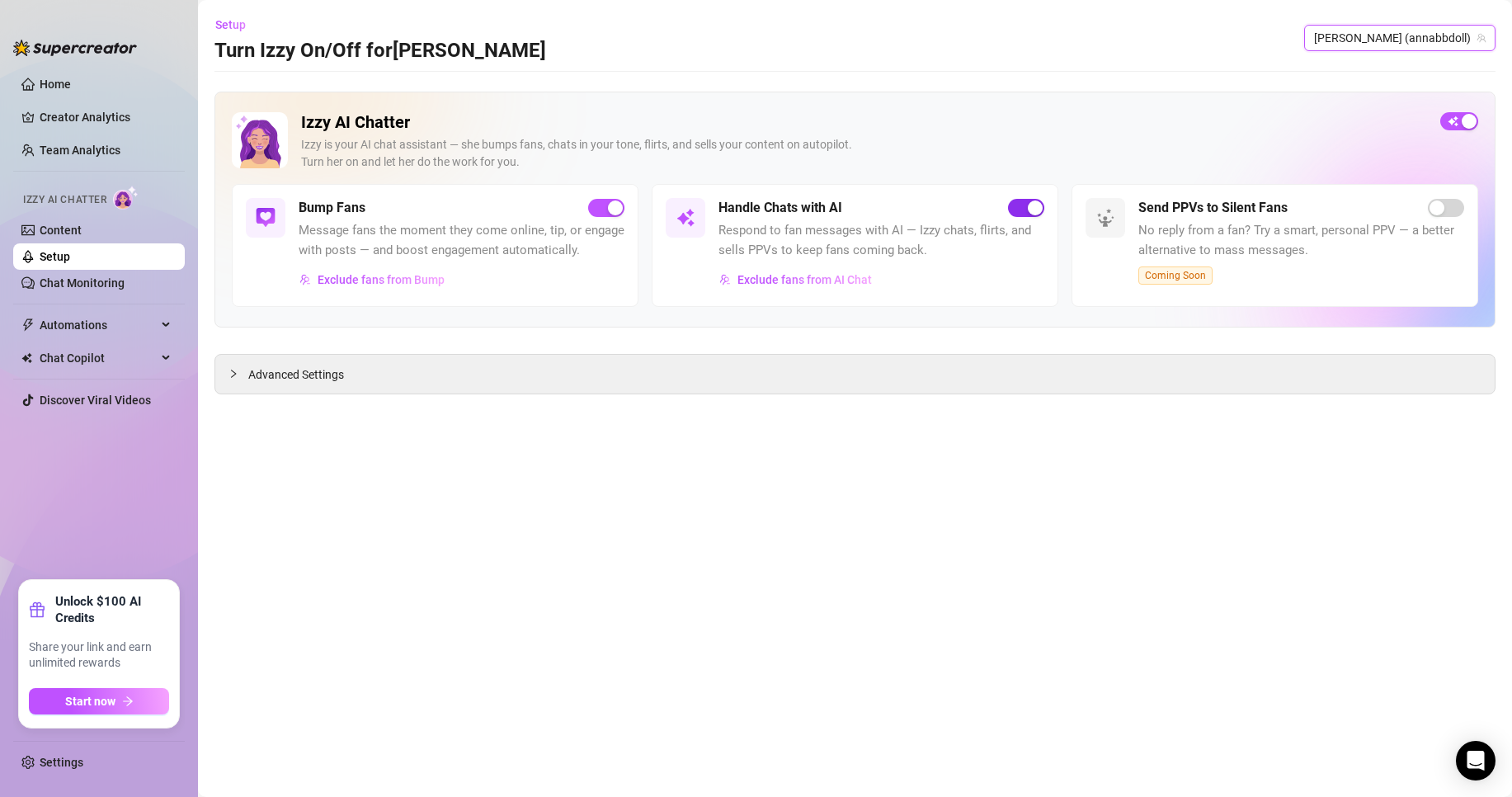
click at [1027, 209] on button "button" at bounding box center [1025, 208] width 36 height 18
click at [1421, 39] on span "[PERSON_NAME] (annabbdoll)" at bounding box center [1400, 39] width 172 height 25
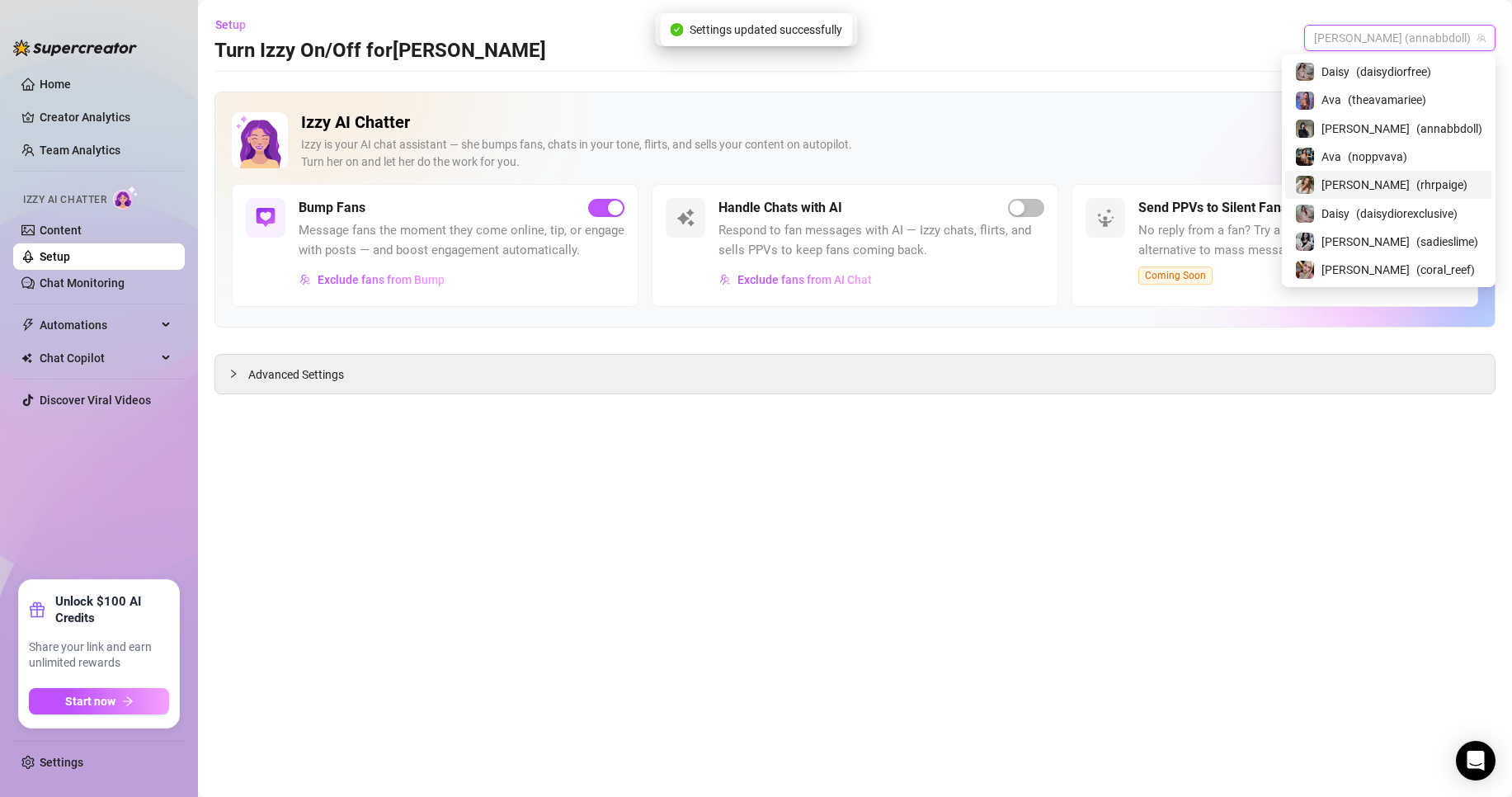
click at [1427, 184] on span "( rhrpaige )" at bounding box center [1442, 185] width 51 height 18
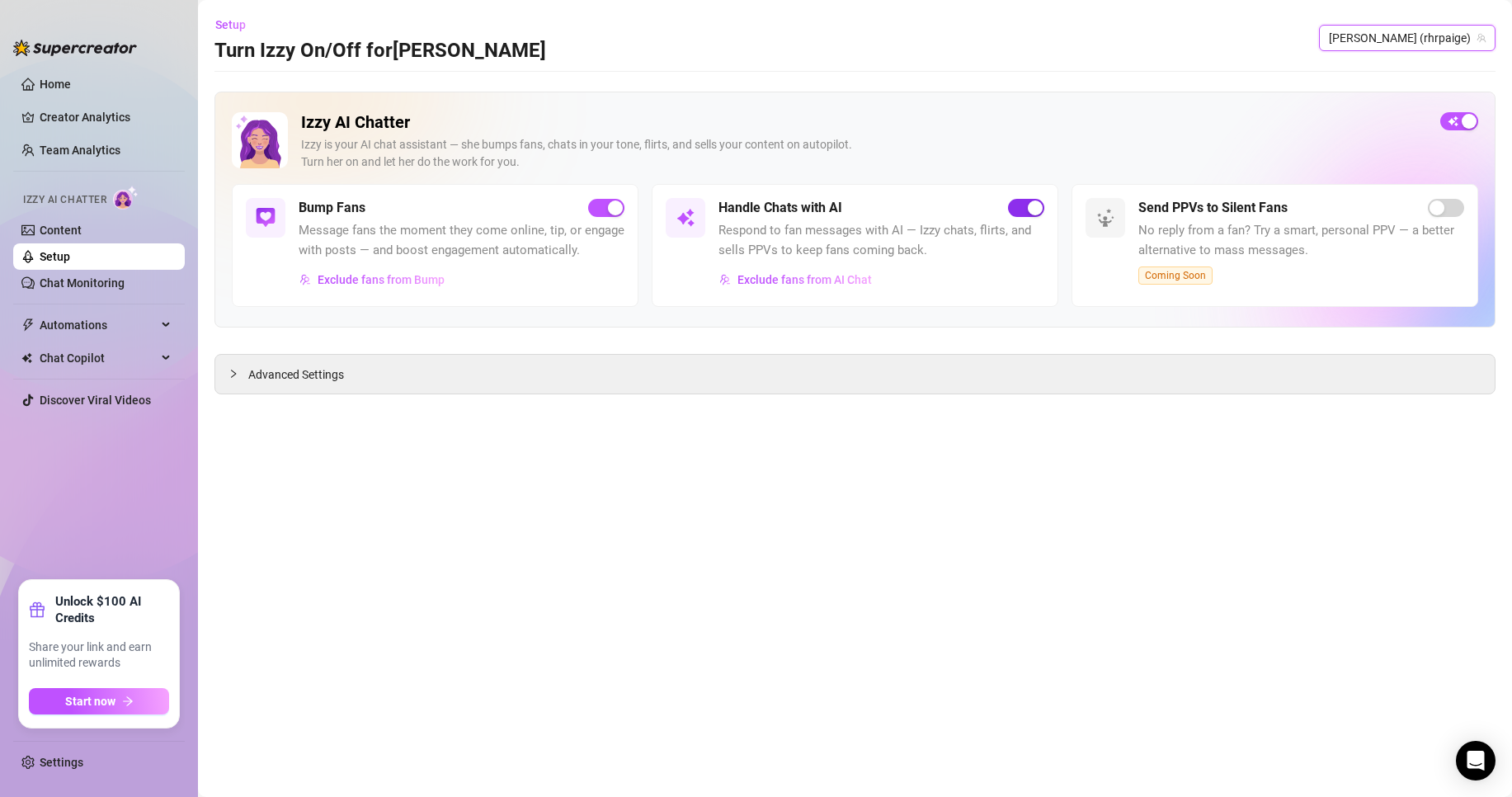
click at [1025, 215] on span "button" at bounding box center [1025, 208] width 36 height 18
click at [1413, 49] on span "[PERSON_NAME] (rhrpaige)" at bounding box center [1407, 39] width 157 height 25
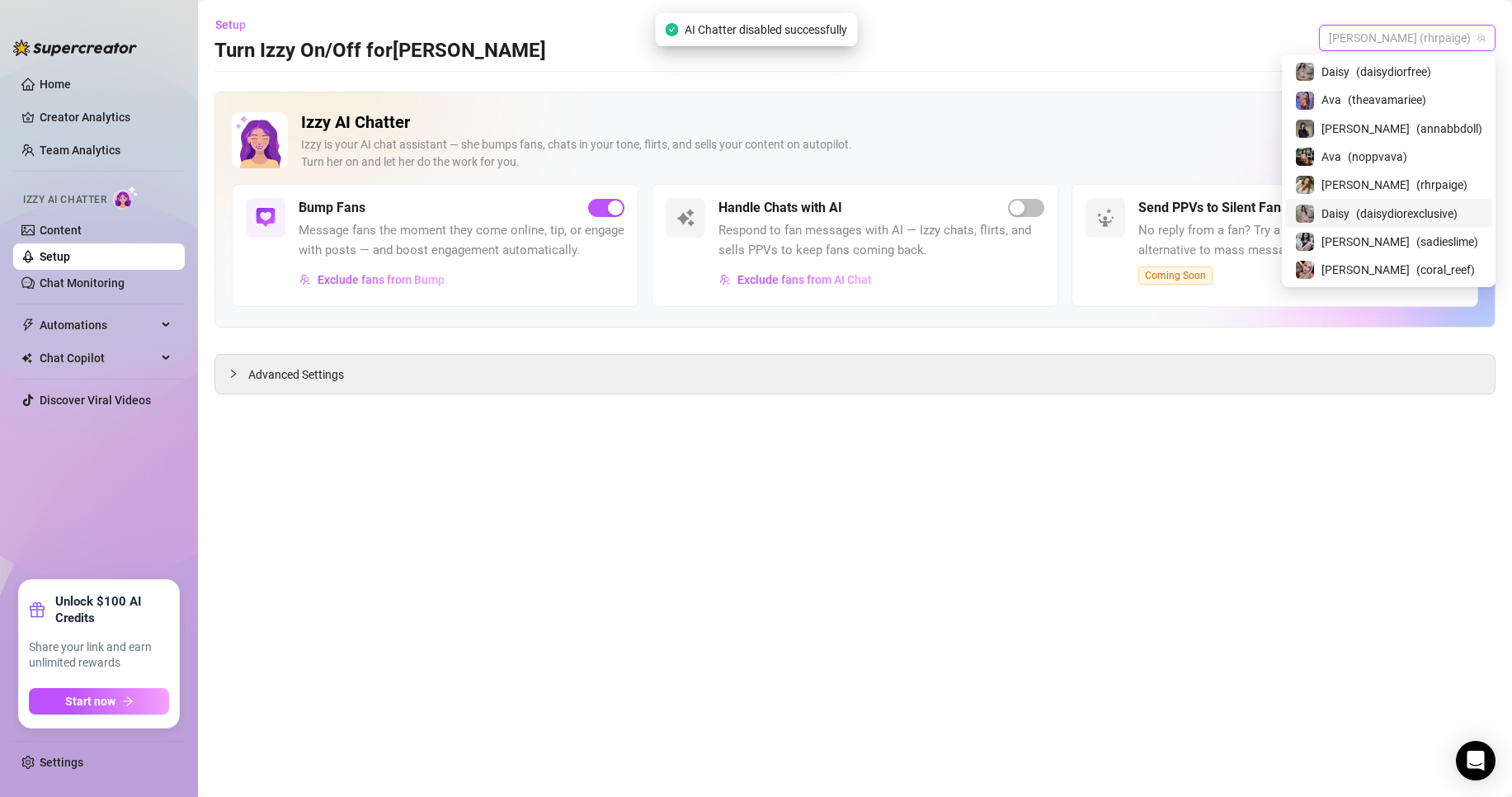
click at [1407, 211] on span "( daisydiorexclusive )" at bounding box center [1406, 214] width 101 height 18
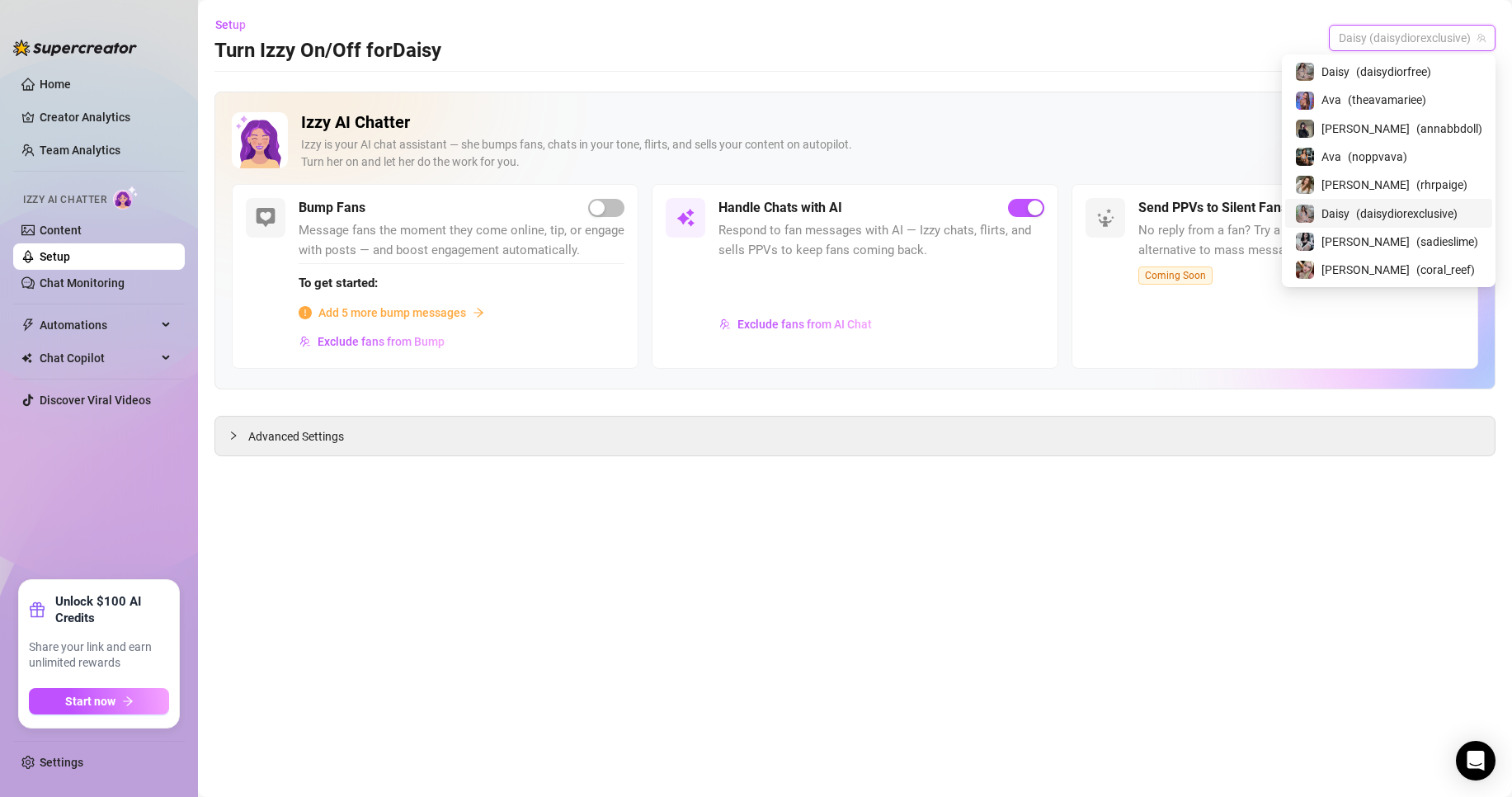
click at [1413, 38] on span "Daisy (daisydiorexclusive)" at bounding box center [1411, 39] width 147 height 25
click at [1417, 235] on span "( sadieslime )" at bounding box center [1447, 242] width 62 height 18
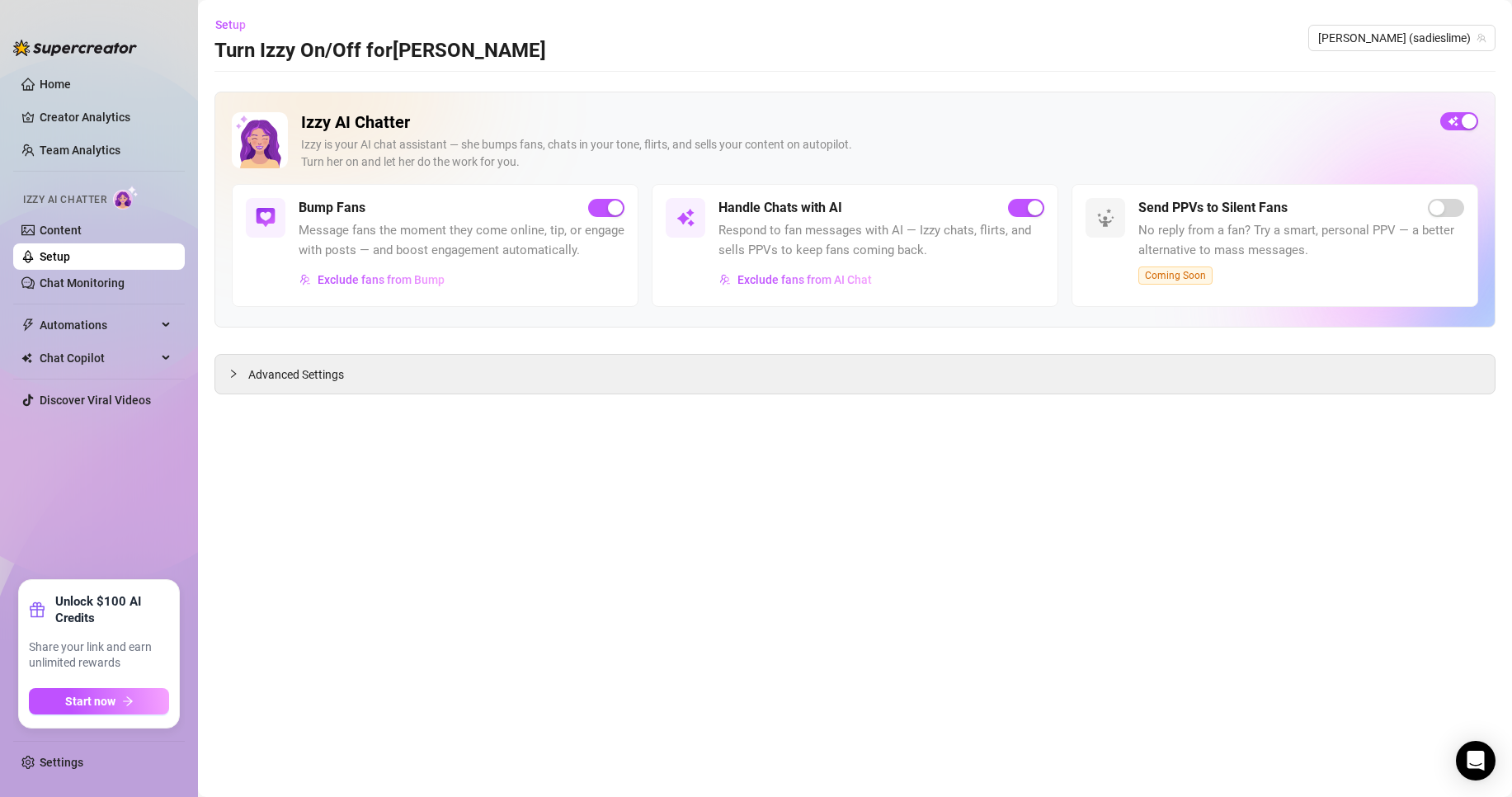
drag, startPoint x: 1027, startPoint y: 209, endPoint x: 1133, endPoint y: 201, distance: 106.3
click at [1028, 209] on button "button" at bounding box center [1025, 208] width 36 height 18
click at [1391, 50] on div "[PERSON_NAME] (sadieslime)" at bounding box center [1402, 39] width 188 height 27
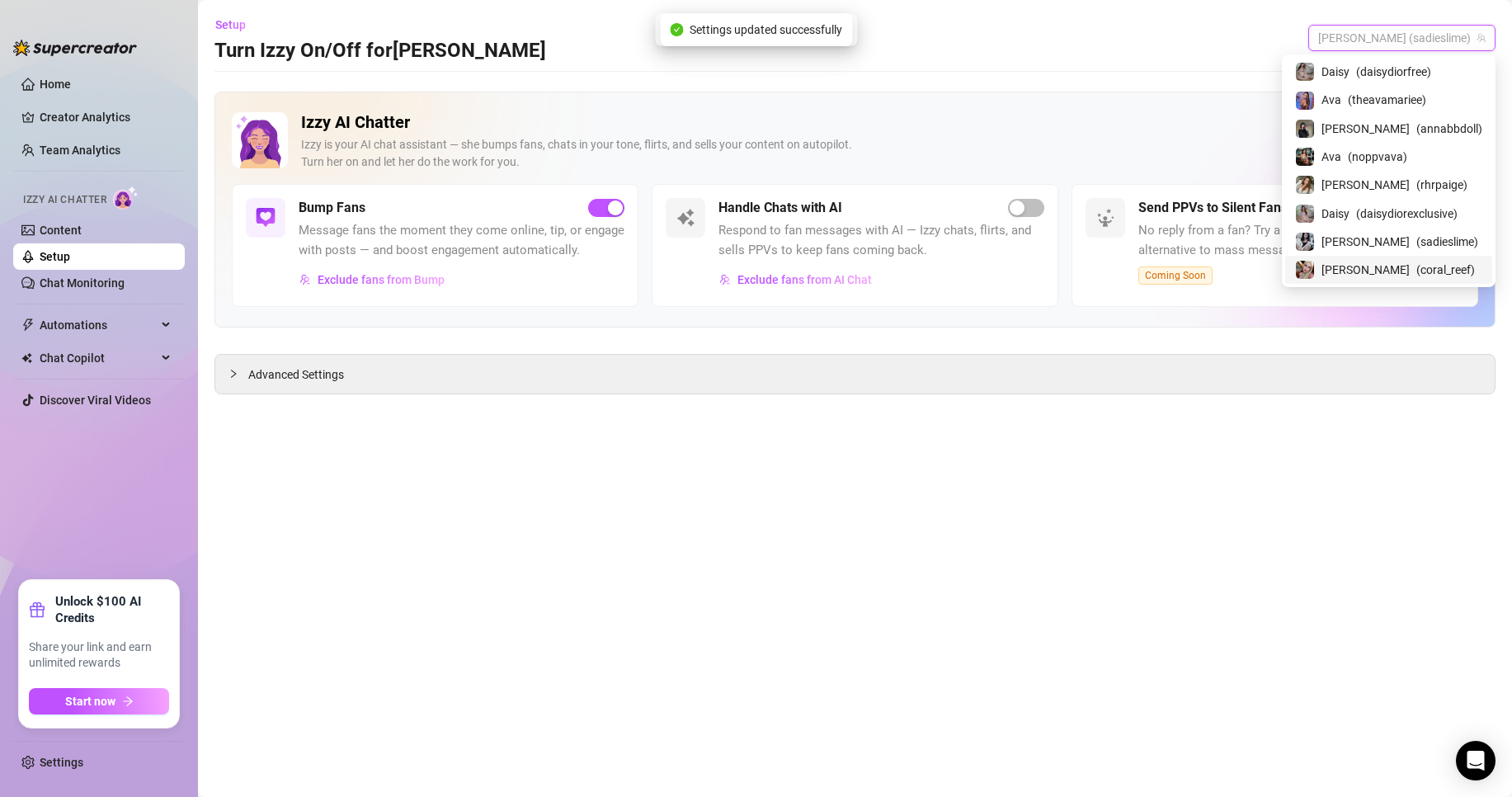
click at [1398, 280] on div "[PERSON_NAME] ( coral_reef )" at bounding box center [1388, 269] width 207 height 28
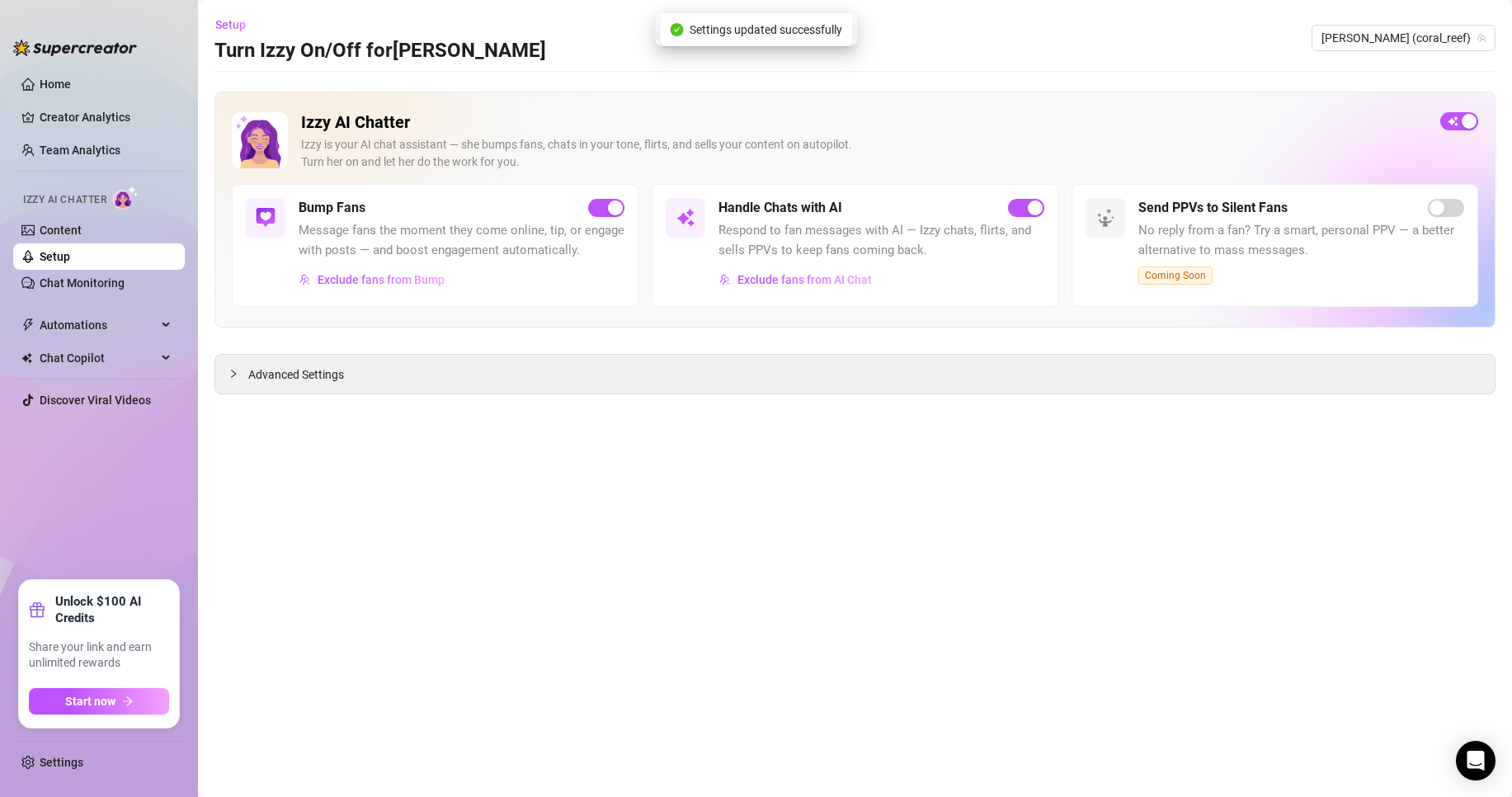
click at [1032, 213] on div "button" at bounding box center [1035, 208] width 15 height 15
